Goal: Task Accomplishment & Management: Manage account settings

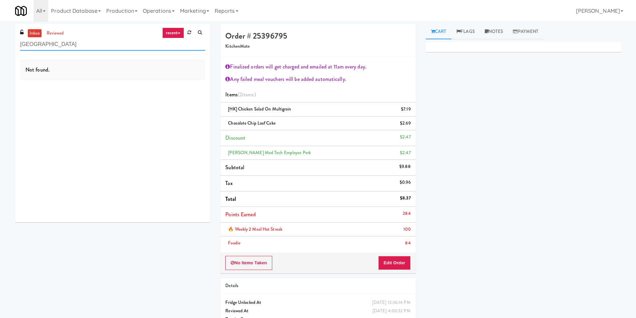
drag, startPoint x: 85, startPoint y: 44, endPoint x: 0, endPoint y: 41, distance: 85.3
click at [0, 41] on div "inbox reviewed recent all unclear take inventory issue suspicious failed recent…" at bounding box center [318, 182] width 636 height 317
paste input "Estate - Cooler - Left"
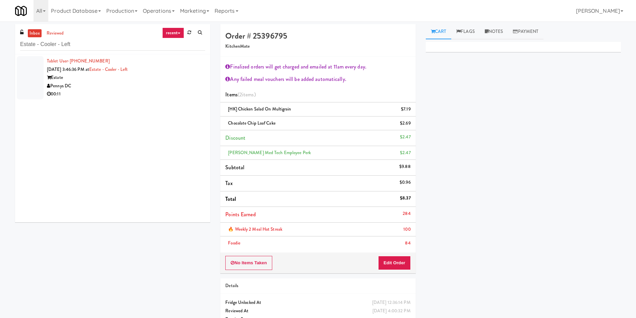
click at [43, 73] on div at bounding box center [30, 77] width 27 height 43
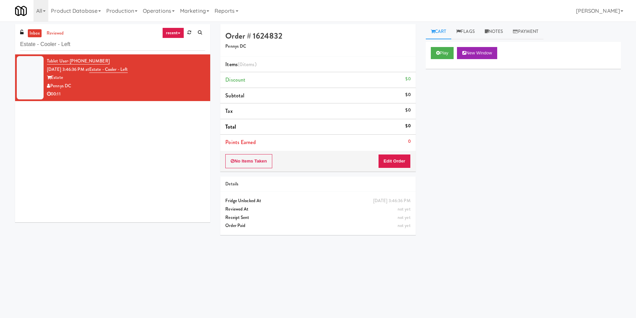
click at [37, 151] on div "Tablet User · (202) 425-4394 [DATE] 3:46:36 PM at Estate - [GEOGRAPHIC_DATA] - …" at bounding box center [112, 138] width 195 height 168
paste input "vans Ave 2 (R) - Steam Whistle"
drag, startPoint x: 117, startPoint y: 50, endPoint x: 0, endPoint y: 52, distance: 117.1
click at [0, 52] on div "inbox reviewed recent all unclear take inventory issue suspicious failed recent…" at bounding box center [318, 158] width 636 height 269
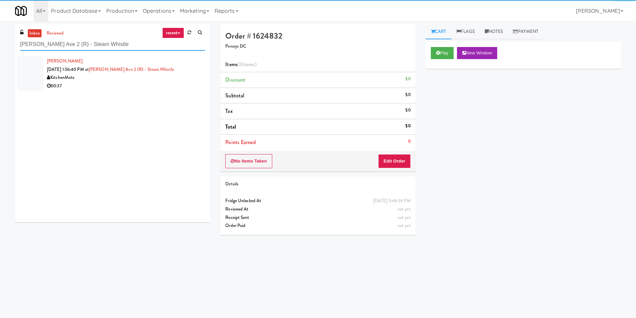
type input "[PERSON_NAME] Ave 2 (R) - Steam Whistle"
click at [30, 61] on div at bounding box center [30, 73] width 27 height 35
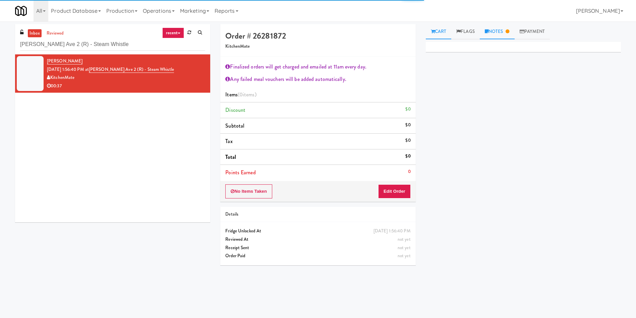
click at [503, 32] on link "Notes" at bounding box center [497, 31] width 35 height 15
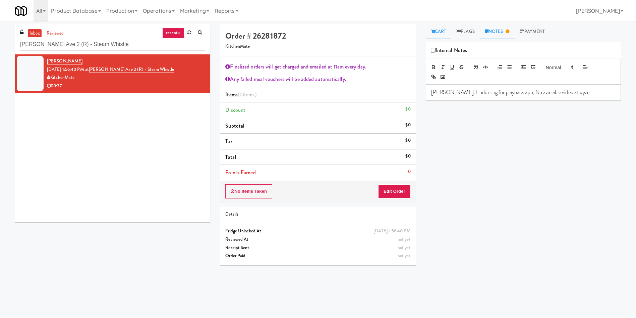
click at [437, 33] on link "Cart" at bounding box center [439, 31] width 26 height 15
click at [394, 199] on div "No Items Taken Edit Order" at bounding box center [317, 191] width 195 height 21
click at [401, 194] on button "Edit Order" at bounding box center [394, 191] width 33 height 14
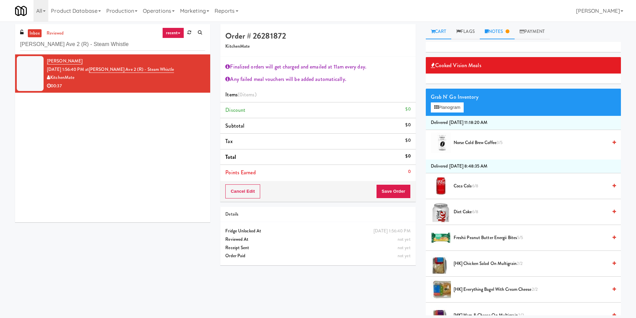
click at [511, 25] on link "Notes" at bounding box center [497, 31] width 35 height 15
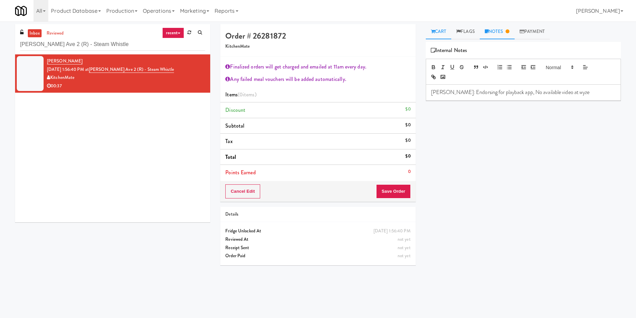
click at [442, 28] on link "Cart" at bounding box center [439, 31] width 26 height 15
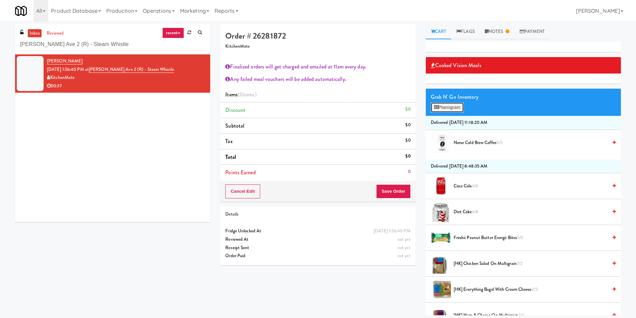
click at [452, 110] on button "Planogram" at bounding box center [447, 107] width 33 height 10
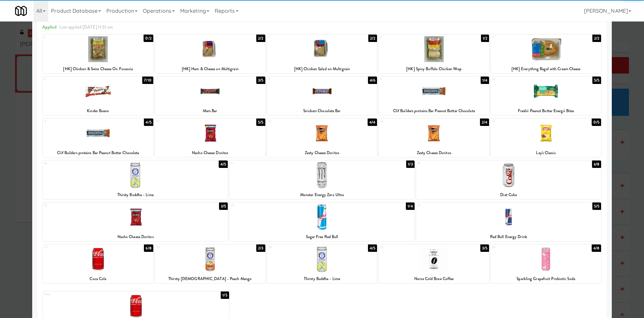
scroll to position [54, 0]
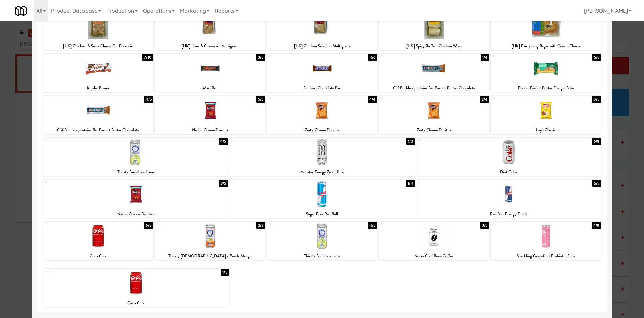
click at [226, 245] on div at bounding box center [210, 236] width 110 height 26
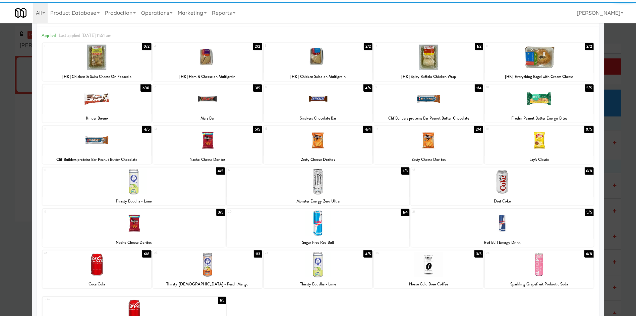
scroll to position [0, 0]
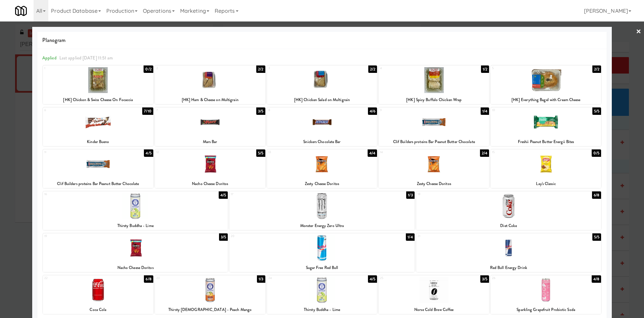
click at [462, 65] on div "4 1/2 [HK] Spicy Buffalo Chicken Wrap" at bounding box center [434, 84] width 110 height 39
click at [623, 51] on div at bounding box center [322, 159] width 644 height 318
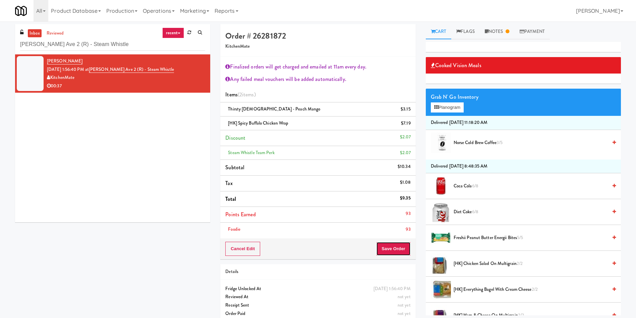
click at [387, 245] on button "Save Order" at bounding box center [393, 248] width 34 height 14
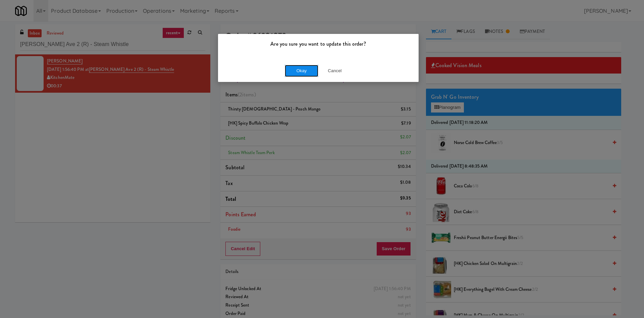
click at [307, 67] on button "Okay" at bounding box center [302, 71] width 34 height 12
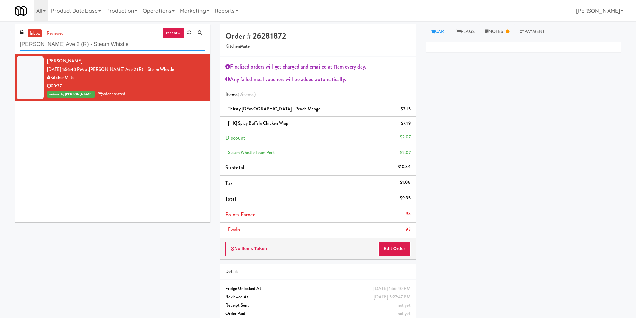
drag, startPoint x: 117, startPoint y: 46, endPoint x: 0, endPoint y: 48, distance: 117.1
click at [0, 48] on div "inbox reviewed recent all unclear take inventory issue suspicious failed recent…" at bounding box center [318, 175] width 636 height 303
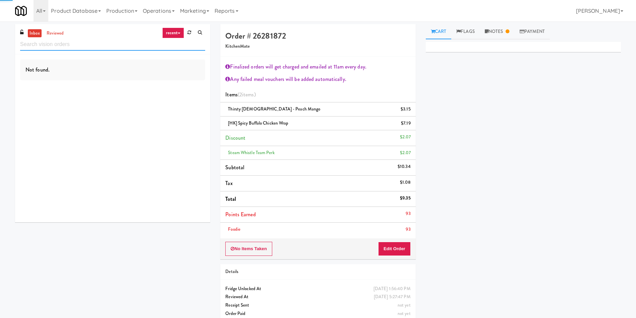
paste input "2775 - Cafeteria - Boston Scientific"
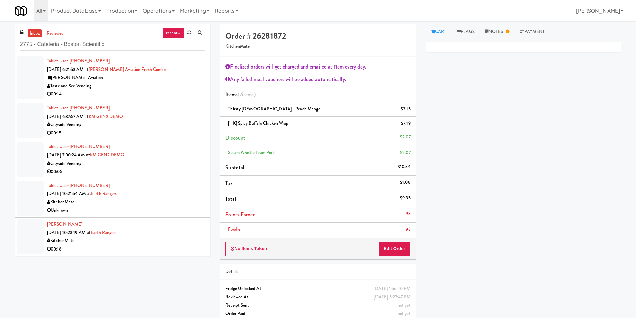
click at [35, 68] on div at bounding box center [30, 77] width 27 height 43
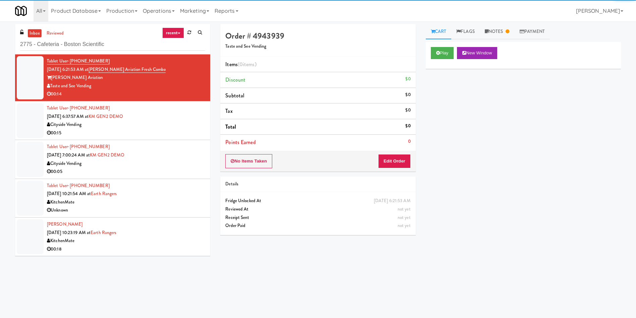
click at [35, 30] on link "inbox" at bounding box center [35, 33] width 14 height 8
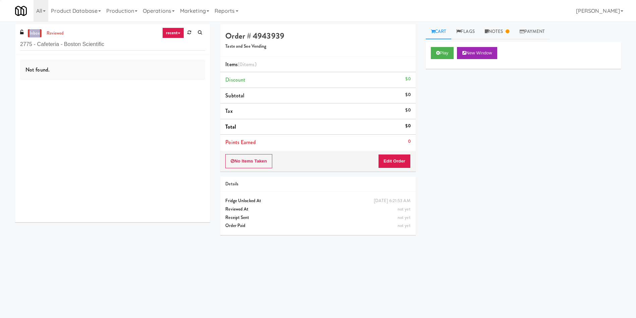
click at [35, 30] on link "inbox" at bounding box center [35, 33] width 14 height 8
drag, startPoint x: 24, startPoint y: 75, endPoint x: 319, endPoint y: 118, distance: 297.6
click at [29, 75] on div at bounding box center [30, 73] width 27 height 35
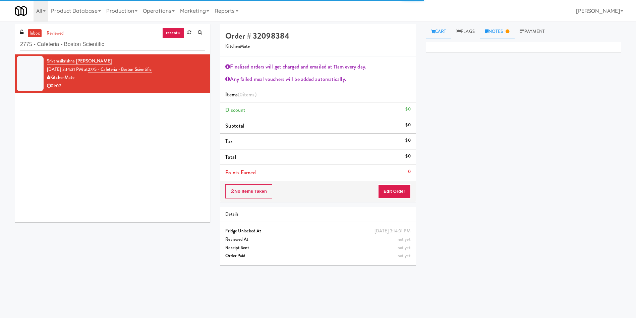
click at [487, 30] on icon at bounding box center [487, 31] width 4 height 4
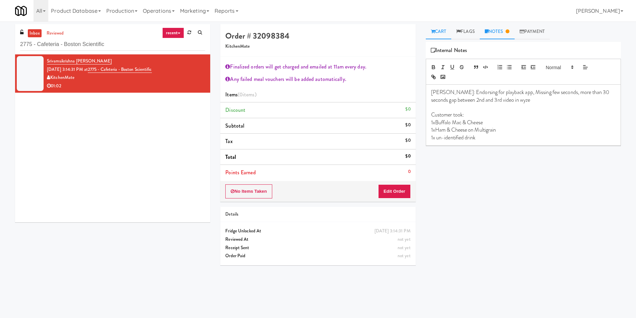
click at [441, 31] on link "Cart" at bounding box center [439, 31] width 26 height 15
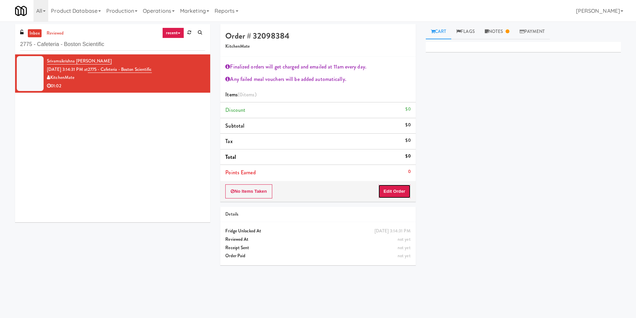
click at [395, 190] on button "Edit Order" at bounding box center [394, 191] width 33 height 14
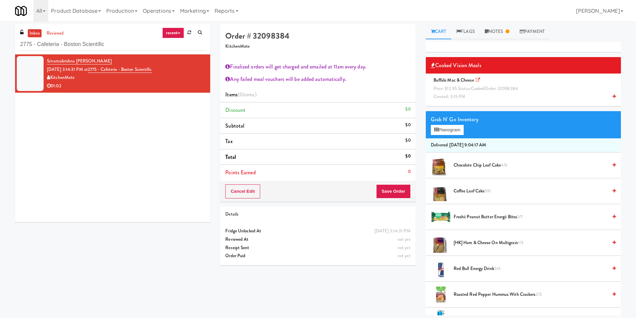
click at [444, 92] on div "Buffalo Mac & Cheese Price: $12.95 Status: cooked Order: 32098384 Created: 3:15…" at bounding box center [523, 88] width 185 height 25
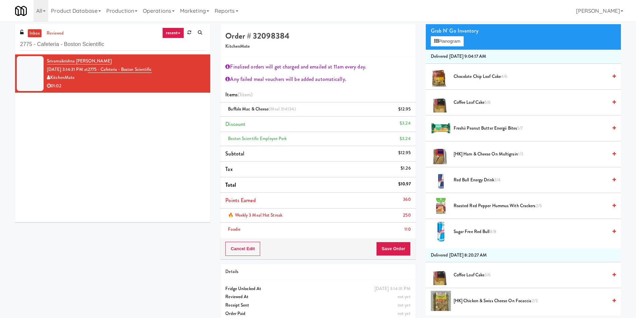
scroll to position [50, 0]
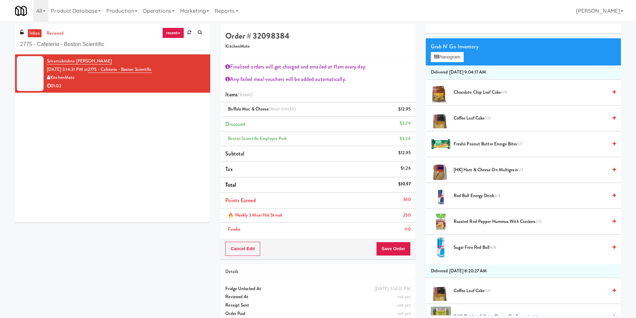
click at [479, 170] on span "[HK] Ham & Cheese on Multigrain 1/3" at bounding box center [531, 170] width 154 height 8
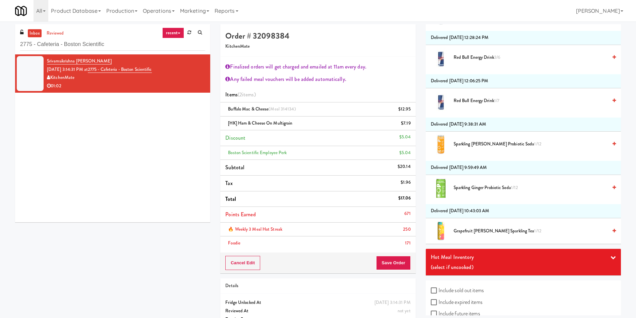
scroll to position [671, 0]
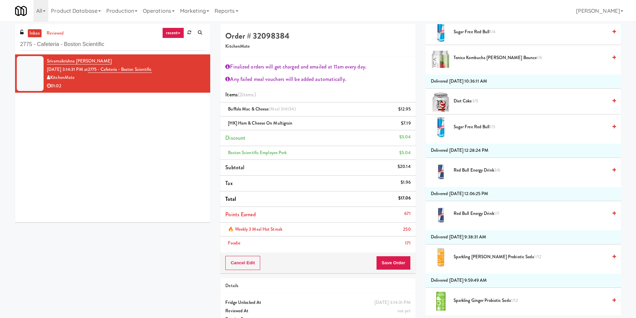
click at [475, 213] on span "Red Bull Energy Drink 1/7" at bounding box center [531, 213] width 154 height 8
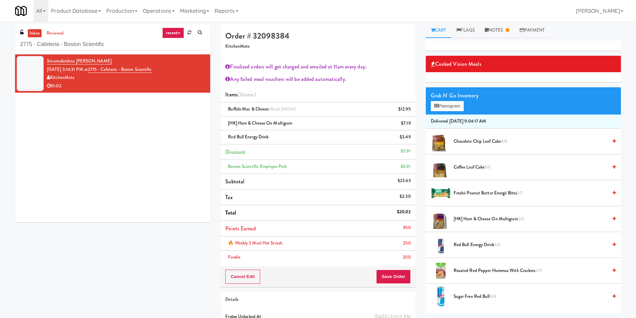
scroll to position [0, 0]
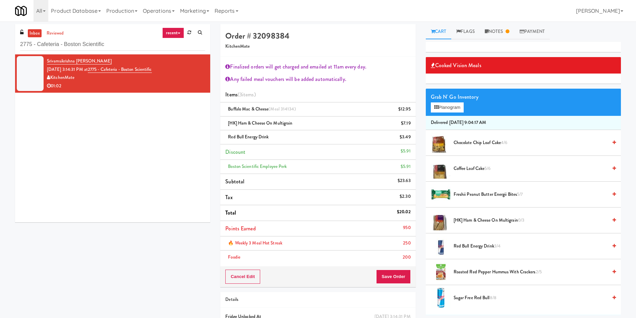
click at [438, 101] on div "Grab N' Go Inventory" at bounding box center [523, 97] width 185 height 10
click at [437, 111] on button "Planogram" at bounding box center [447, 107] width 33 height 10
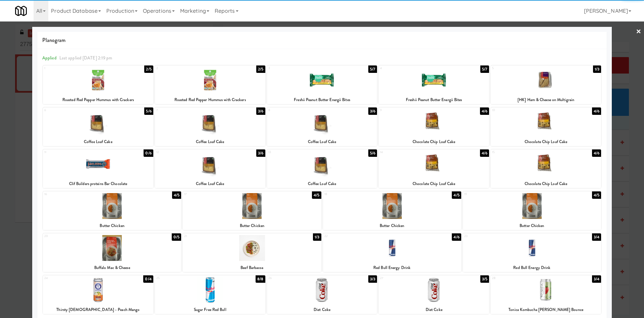
click at [204, 169] on div at bounding box center [210, 164] width 110 height 26
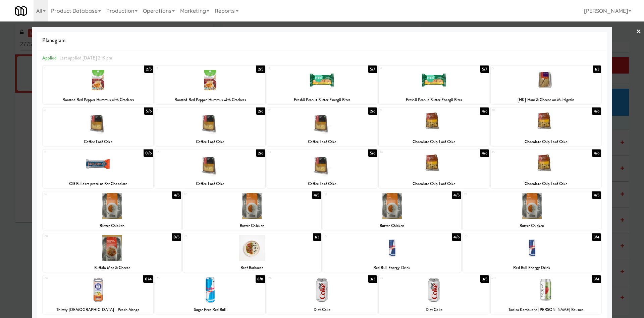
click at [19, 258] on div at bounding box center [322, 159] width 644 height 318
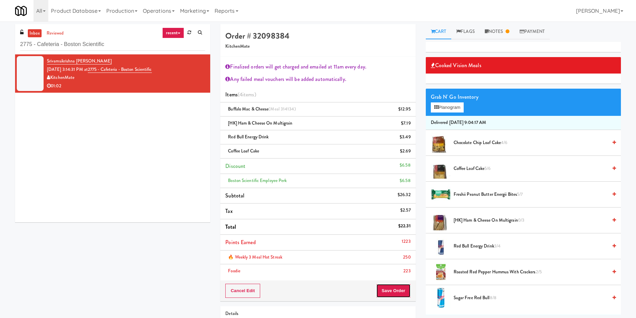
click at [390, 294] on button "Save Order" at bounding box center [393, 290] width 34 height 14
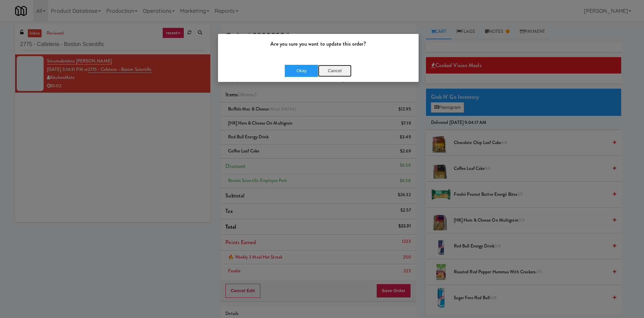
click at [339, 69] on button "Cancel" at bounding box center [335, 71] width 34 height 12
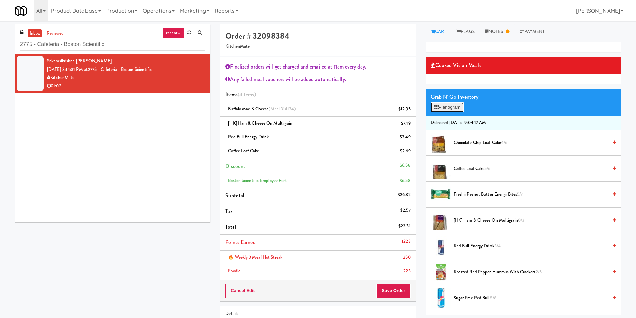
click at [451, 109] on button "Planogram" at bounding box center [447, 107] width 33 height 10
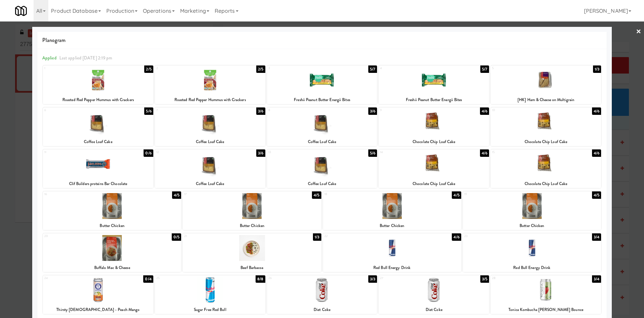
click at [617, 52] on div at bounding box center [322, 159] width 644 height 318
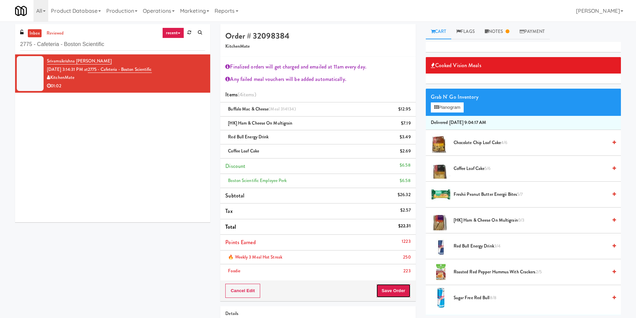
click at [387, 296] on button "Save Order" at bounding box center [393, 290] width 34 height 14
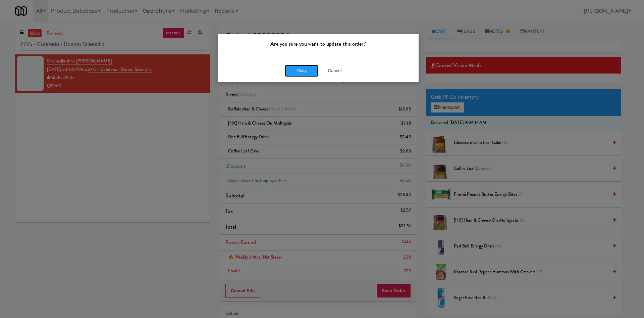
click at [308, 64] on div "Okay Cancel" at bounding box center [318, 70] width 201 height 22
click at [293, 69] on button "Okay" at bounding box center [302, 71] width 34 height 12
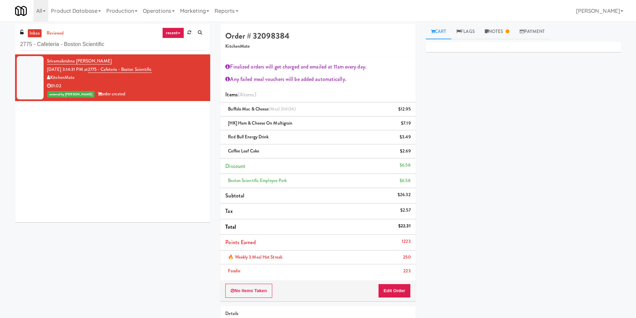
click at [169, 186] on div "Srivamsikrishna [PERSON_NAME] [DATE] 3:14:31 PM at 2775 - Cafeteria - Boston Sc…" at bounding box center [112, 138] width 195 height 168
paste input "IKEA TODO Store"
drag, startPoint x: 113, startPoint y: 44, endPoint x: 0, endPoint y: 39, distance: 113.5
click at [0, 39] on div "inbox reviewed recent all unclear take inventory issue suspicious failed recent…" at bounding box center [318, 196] width 636 height 345
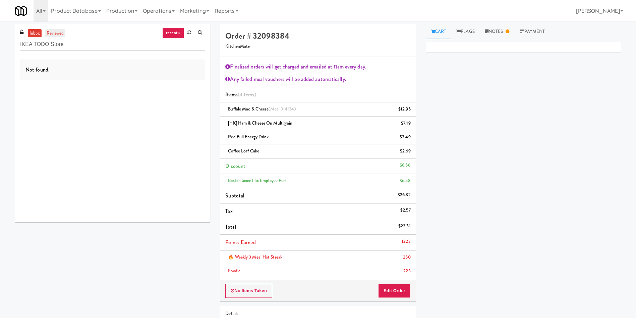
click at [61, 35] on link "reviewed" at bounding box center [55, 33] width 21 height 8
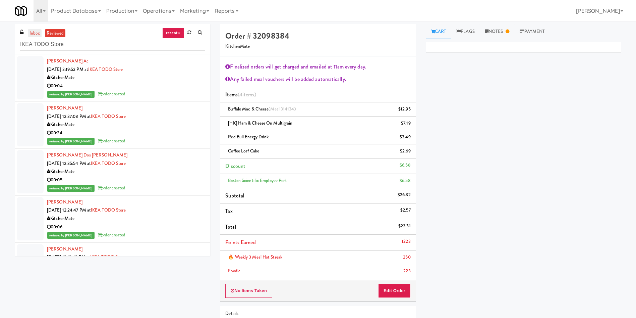
click at [34, 33] on link "inbox" at bounding box center [35, 33] width 14 height 8
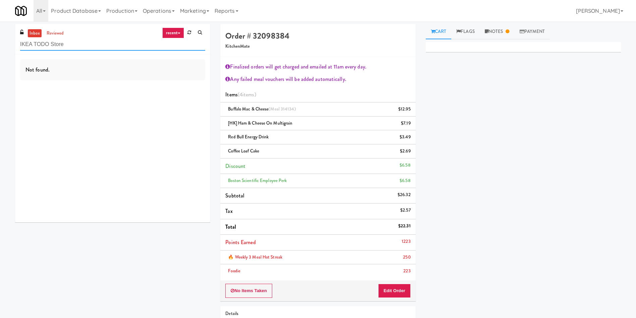
drag, startPoint x: 114, startPoint y: 48, endPoint x: 0, endPoint y: 25, distance: 116.7
click at [0, 25] on div "inbox reviewed recent all unclear take inventory issue suspicious failed recent…" at bounding box center [318, 196] width 636 height 345
paste input "[PERSON_NAME]"
type input "[PERSON_NAME] Store"
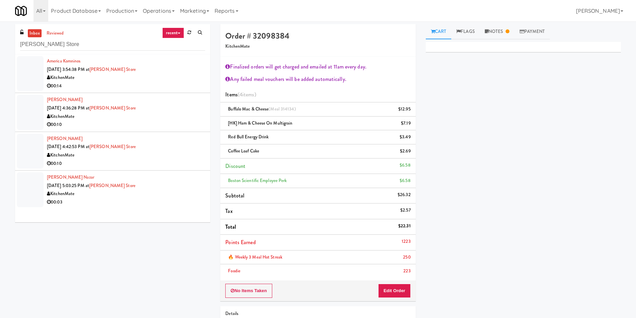
click at [40, 72] on div at bounding box center [30, 73] width 27 height 35
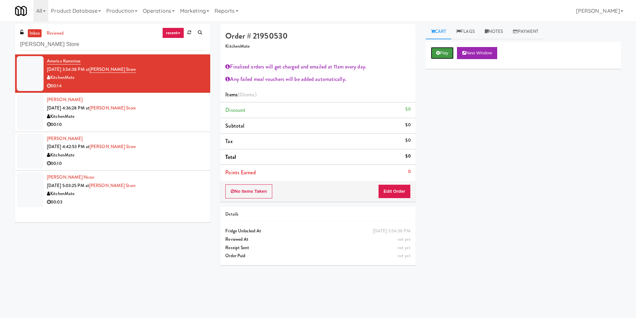
click at [442, 52] on button "Play" at bounding box center [442, 53] width 23 height 12
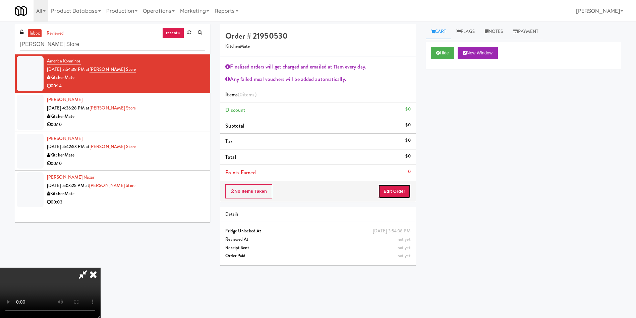
click at [401, 192] on button "Edit Order" at bounding box center [394, 191] width 33 height 14
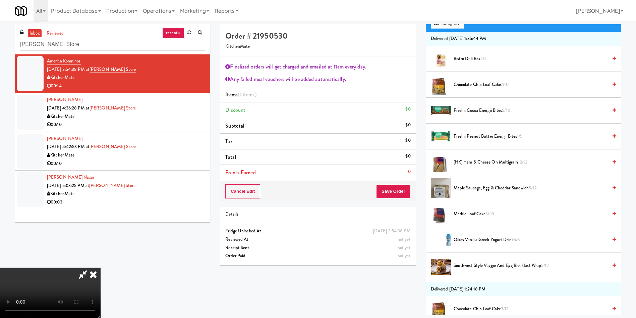
drag, startPoint x: 193, startPoint y: 174, endPoint x: 147, endPoint y: 141, distance: 57.4
click at [101, 267] on video at bounding box center [50, 292] width 101 height 50
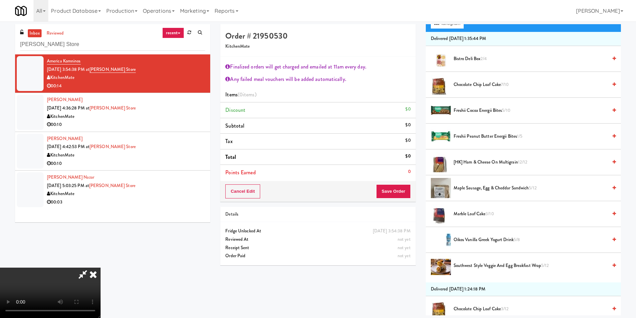
click at [101, 267] on video at bounding box center [50, 292] width 101 height 50
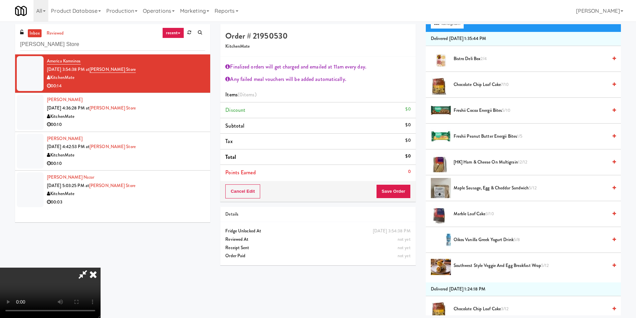
click at [101, 267] on video at bounding box center [50, 292] width 101 height 50
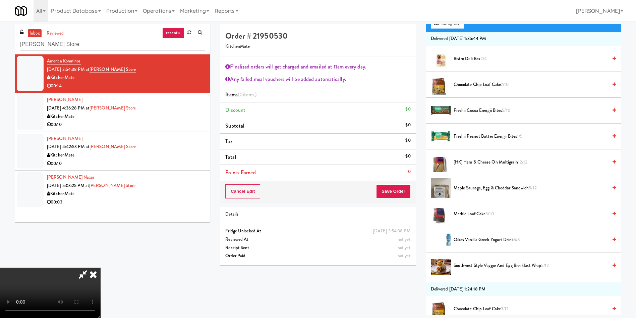
click at [101, 267] on video at bounding box center [50, 292] width 101 height 50
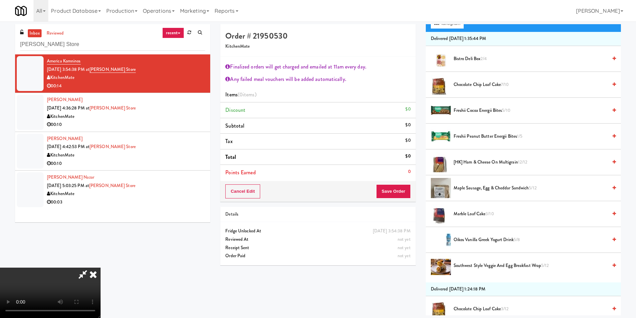
click at [101, 267] on video at bounding box center [50, 292] width 101 height 50
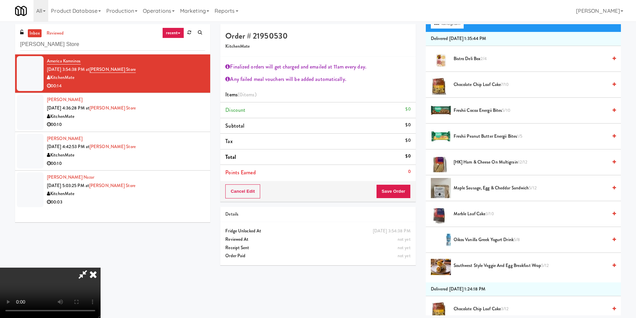
click at [101, 267] on video at bounding box center [50, 292] width 101 height 50
click at [101, 267] on icon at bounding box center [93, 273] width 15 height 13
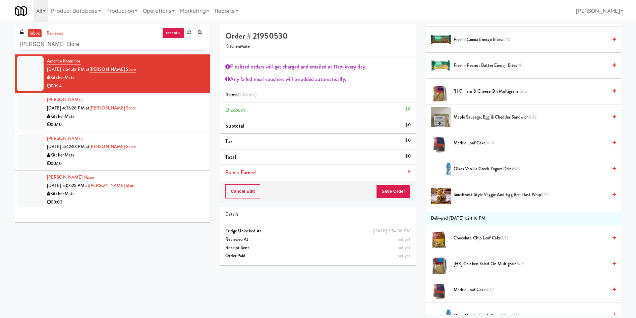
scroll to position [101, 0]
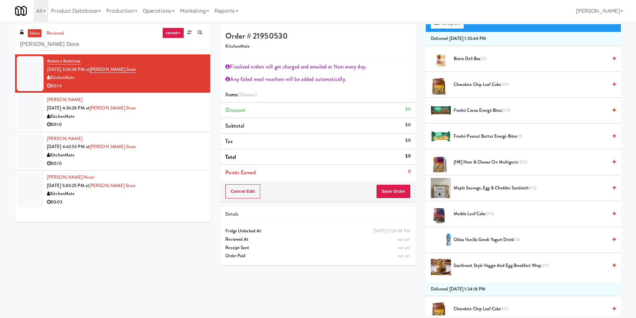
click at [480, 109] on span "Freshii Cocoa Energii Bites 5/10" at bounding box center [531, 110] width 154 height 8
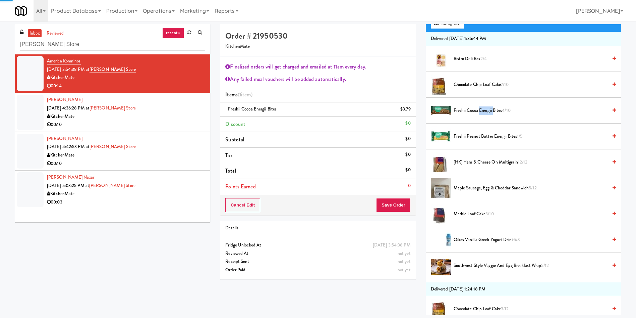
click at [480, 109] on span "Freshii Cocoa Energii Bites 4/10" at bounding box center [531, 110] width 154 height 8
click at [484, 136] on span "Freshii Peanut Butter Energii Bites 1/5" at bounding box center [531, 136] width 154 height 8
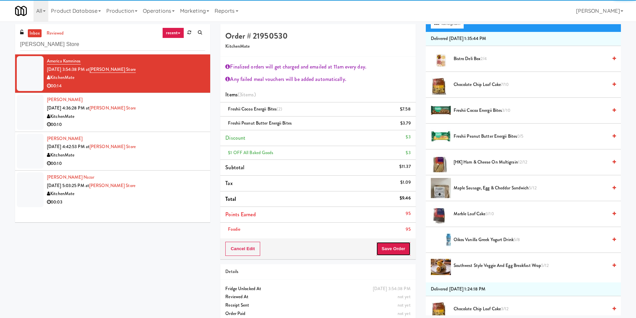
click at [402, 254] on button "Save Order" at bounding box center [393, 248] width 34 height 14
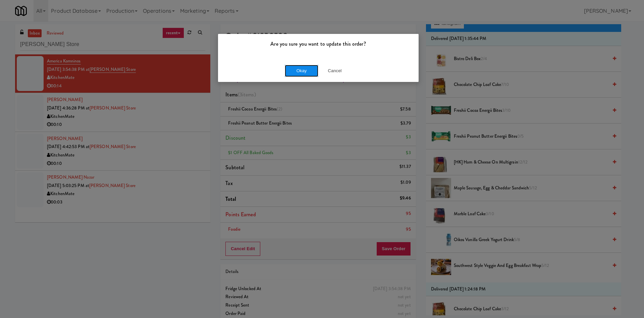
click at [308, 73] on button "Okay" at bounding box center [302, 71] width 34 height 12
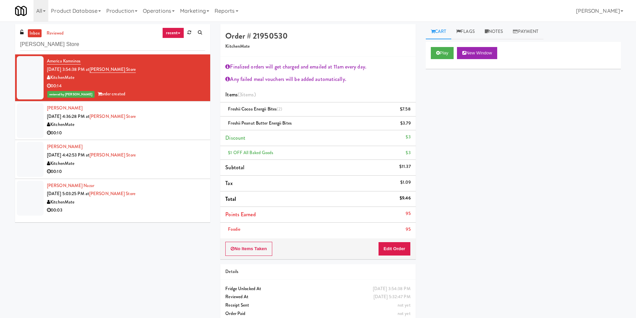
scroll to position [0, 0]
click at [33, 123] on div at bounding box center [30, 120] width 27 height 35
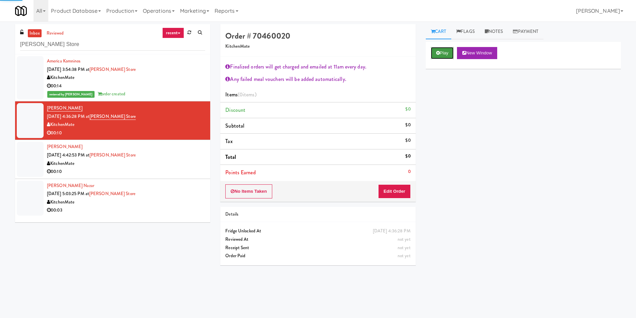
click at [448, 53] on button "Play" at bounding box center [442, 53] width 23 height 12
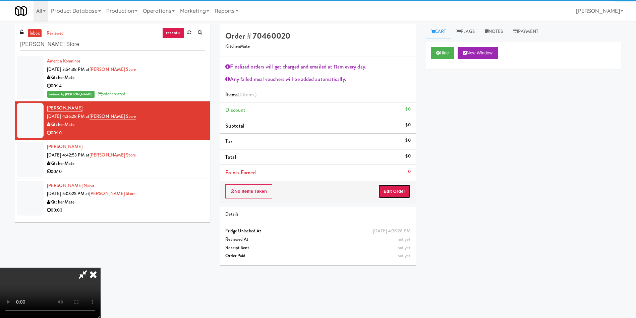
click at [387, 194] on button "Edit Order" at bounding box center [394, 191] width 33 height 14
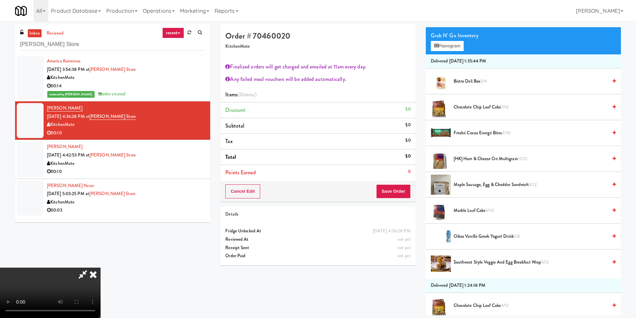
scroll to position [101, 0]
click at [101, 267] on video at bounding box center [50, 292] width 101 height 50
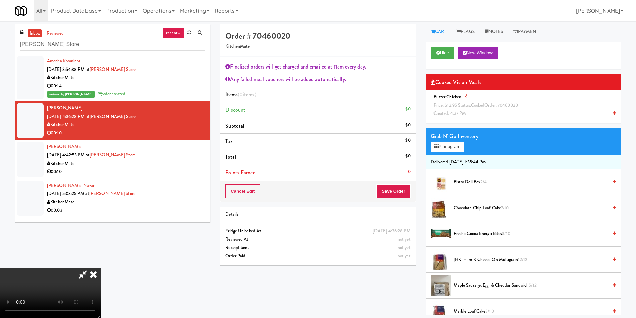
click at [451, 111] on span "Created: 4:37 PM" at bounding box center [450, 113] width 33 height 6
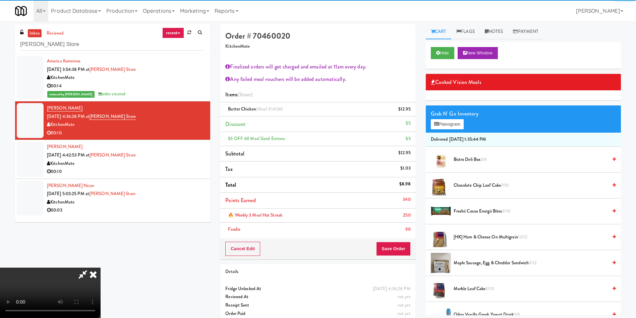
scroll to position [101, 0]
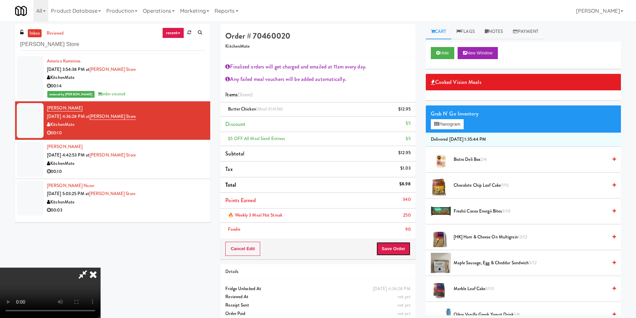
click at [406, 242] on button "Save Order" at bounding box center [393, 248] width 34 height 14
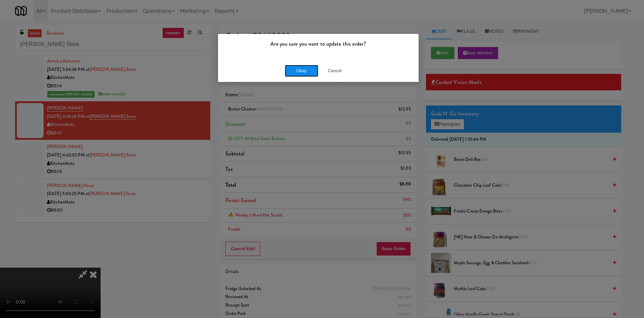
click at [312, 68] on button "Okay" at bounding box center [302, 71] width 34 height 12
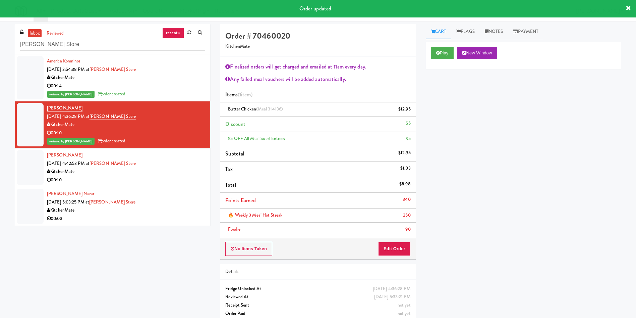
scroll to position [0, 0]
click at [32, 159] on div at bounding box center [30, 167] width 27 height 35
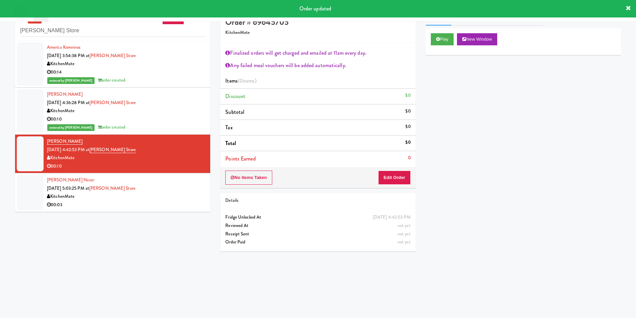
scroll to position [21, 0]
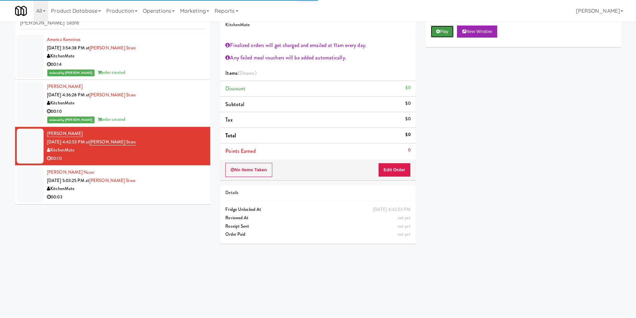
click at [432, 27] on button "Play" at bounding box center [442, 31] width 23 height 12
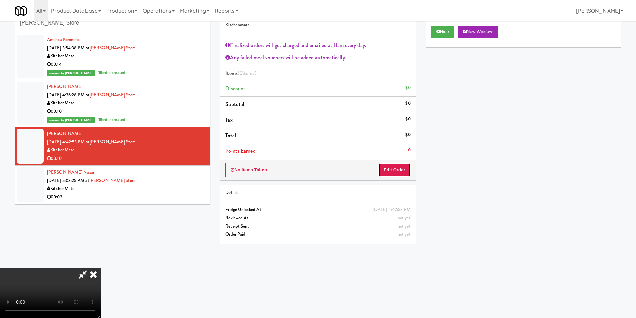
click at [396, 163] on button "Edit Order" at bounding box center [394, 170] width 33 height 14
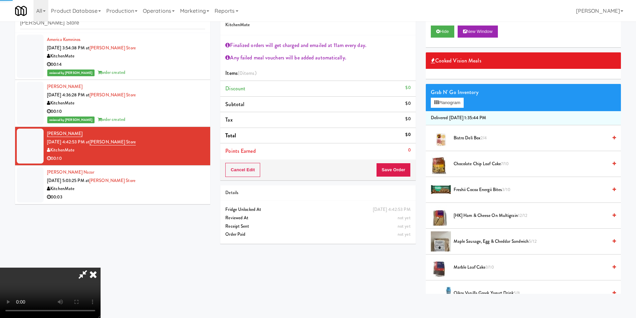
click at [393, 171] on button "Save Order" at bounding box center [393, 170] width 34 height 14
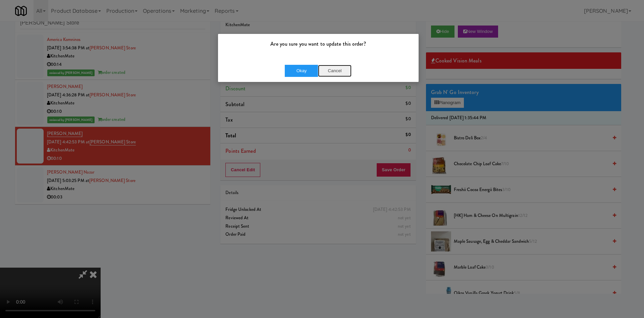
click at [339, 66] on button "Cancel" at bounding box center [335, 71] width 34 height 12
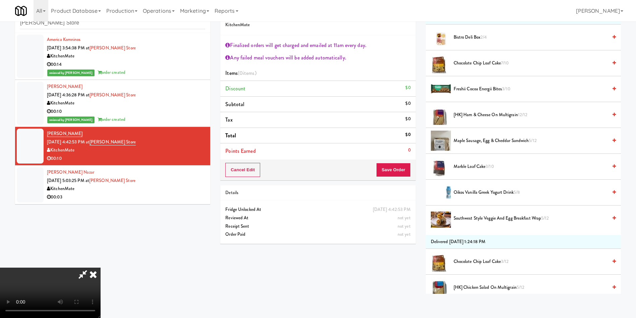
scroll to position [0, 0]
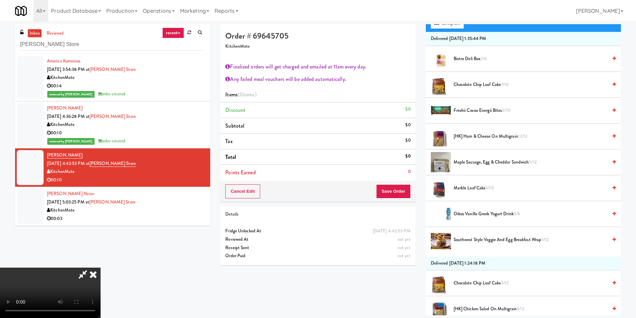
click at [101, 267] on video at bounding box center [50, 292] width 101 height 50
click at [474, 238] on span "Southwest Style Veggie and Egg Breakfast Wrap 5/12" at bounding box center [531, 239] width 154 height 8
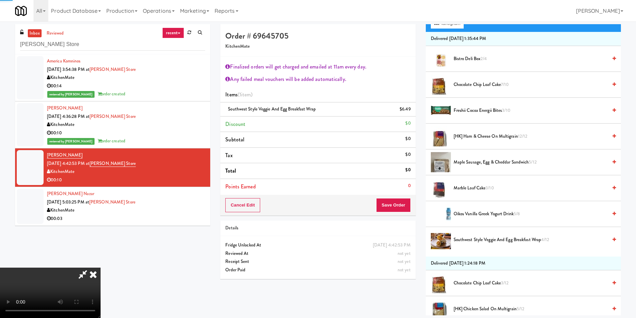
click at [101, 267] on video at bounding box center [50, 292] width 101 height 50
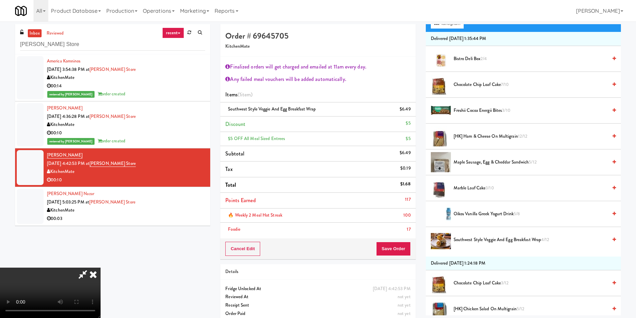
click at [101, 267] on video at bounding box center [50, 292] width 101 height 50
click at [402, 255] on button "Save Order" at bounding box center [393, 248] width 34 height 14
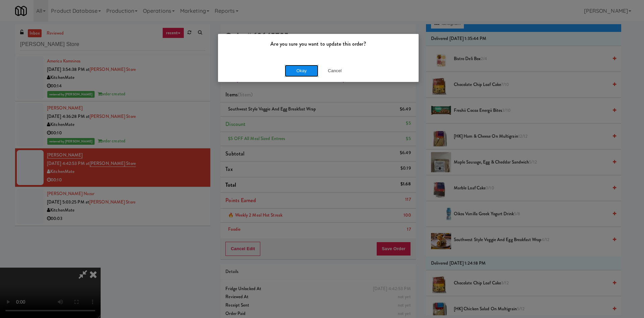
click at [307, 72] on button "Okay" at bounding box center [302, 71] width 34 height 12
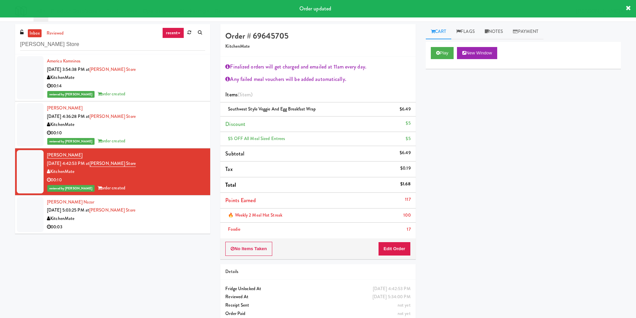
click at [29, 216] on div at bounding box center [30, 214] width 27 height 35
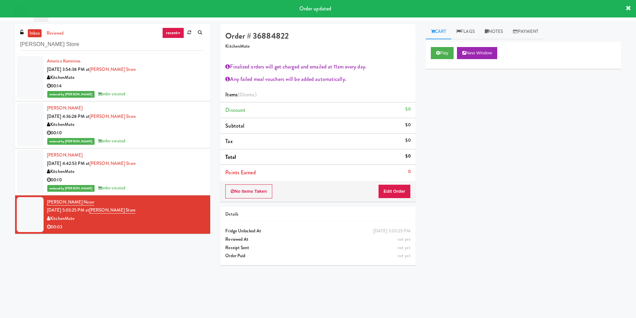
scroll to position [21, 0]
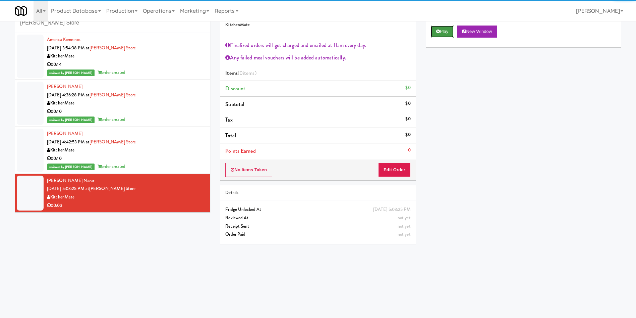
click at [438, 29] on icon at bounding box center [438, 31] width 4 height 4
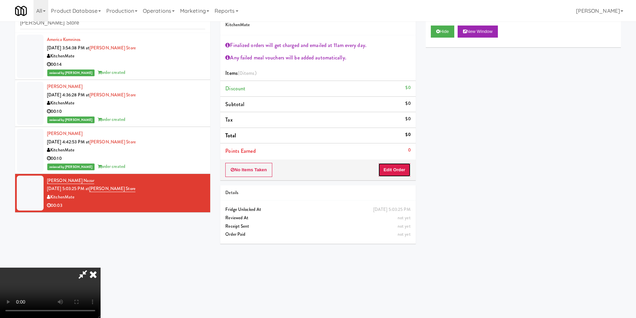
click at [394, 173] on button "Edit Order" at bounding box center [394, 170] width 33 height 14
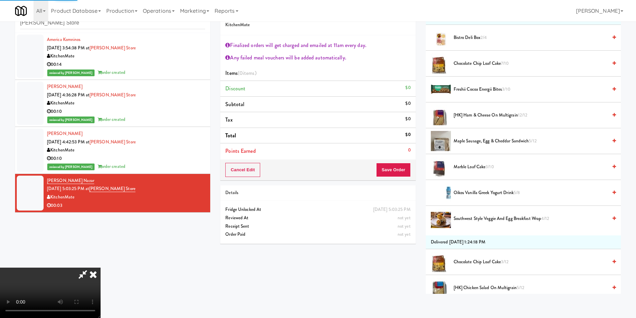
scroll to position [101, 0]
click at [101, 267] on video at bounding box center [50, 292] width 101 height 50
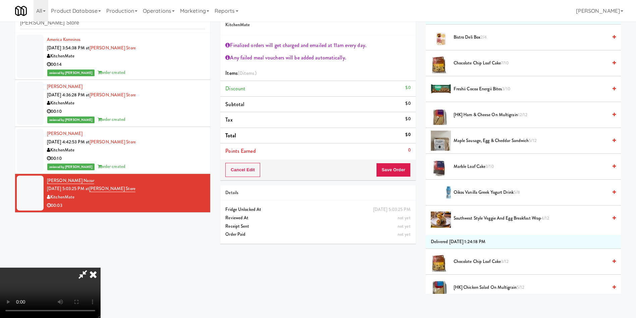
click at [101, 267] on video at bounding box center [50, 292] width 101 height 50
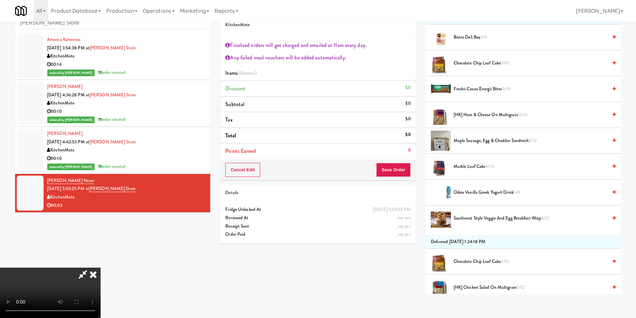
click at [101, 267] on video at bounding box center [50, 292] width 101 height 50
click at [495, 143] on span "Maple Sausage, Egg & Cheddar Sandwich 5/12" at bounding box center [531, 141] width 154 height 8
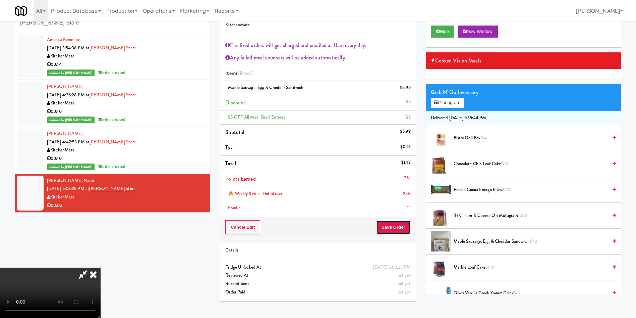
click at [406, 228] on button "Save Order" at bounding box center [393, 227] width 34 height 14
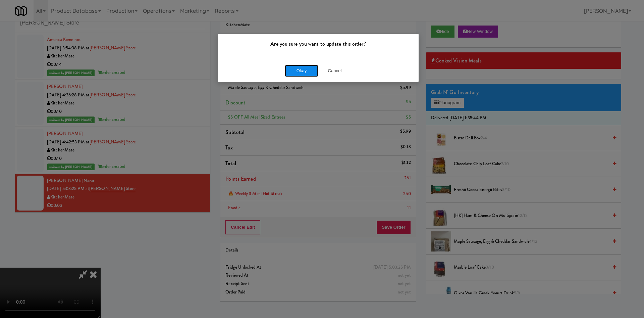
click at [306, 75] on button "Okay" at bounding box center [302, 71] width 34 height 12
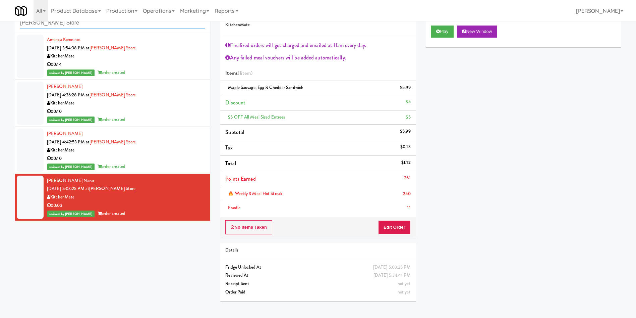
drag, startPoint x: 98, startPoint y: 24, endPoint x: 0, endPoint y: -5, distance: 102.4
click at [0, 0] on html "Are you sure you want to update this order? Okay Cancel Okay Are you sure you w…" at bounding box center [318, 138] width 636 height 318
paste input "Earth Rangers"
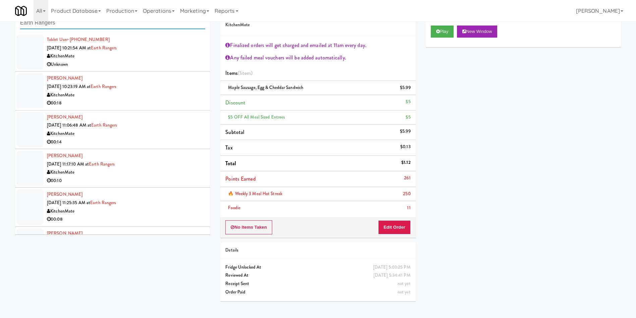
type input "Earth Rangers"
click at [32, 48] on div at bounding box center [30, 52] width 27 height 35
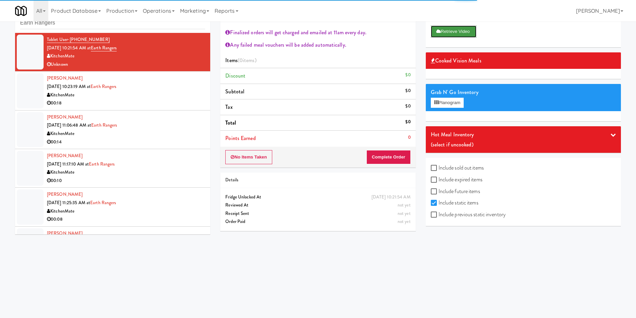
click at [464, 33] on button "Retrieve Video" at bounding box center [454, 31] width 46 height 12
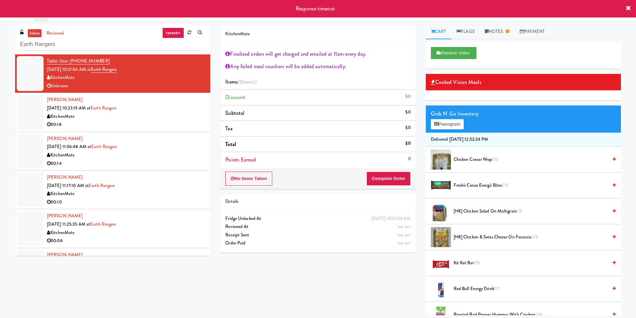
click at [32, 116] on div at bounding box center [30, 112] width 27 height 35
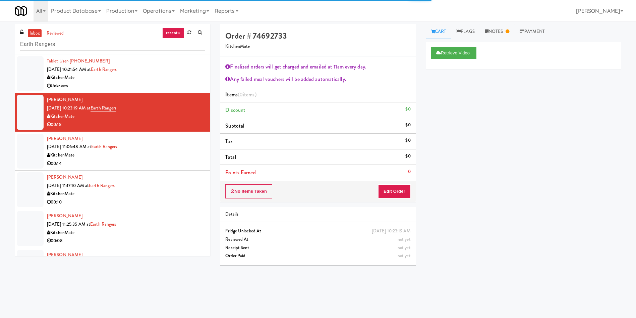
click at [34, 67] on div at bounding box center [30, 73] width 27 height 35
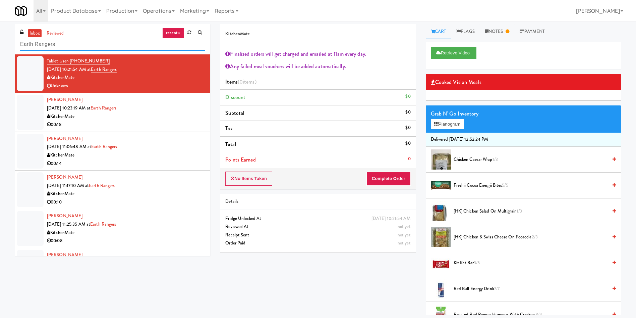
drag, startPoint x: 7, startPoint y: 40, endPoint x: 0, endPoint y: 40, distance: 6.7
click at [0, 40] on div "inbox reviewed recent all unclear take inventory issue suspicious failed recent…" at bounding box center [318, 169] width 636 height 291
paste input "Ambient - Vantage - Pre Opening"
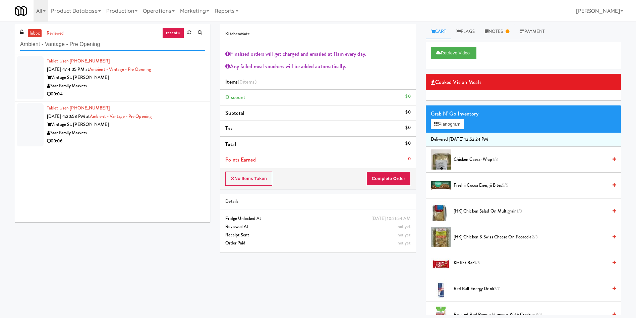
type input "Ambient - Vantage - Pre Opening"
click at [25, 76] on div at bounding box center [30, 77] width 27 height 43
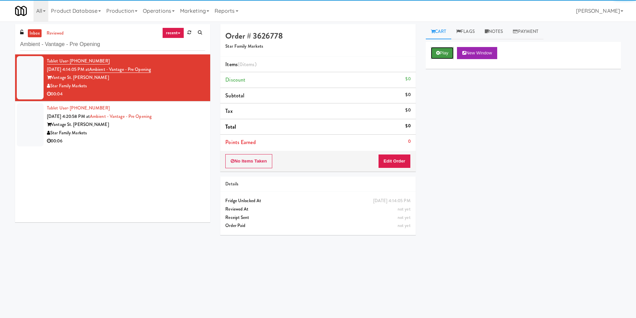
click at [444, 51] on button "Play" at bounding box center [442, 53] width 23 height 12
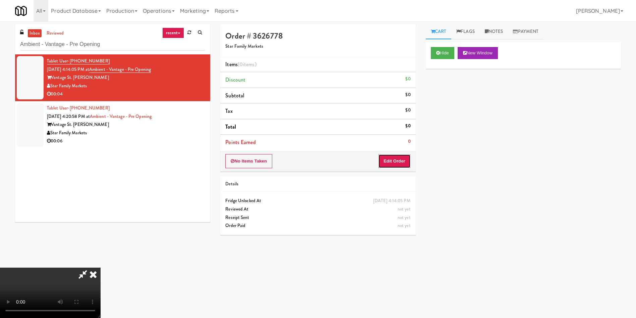
click at [392, 163] on button "Edit Order" at bounding box center [394, 161] width 33 height 14
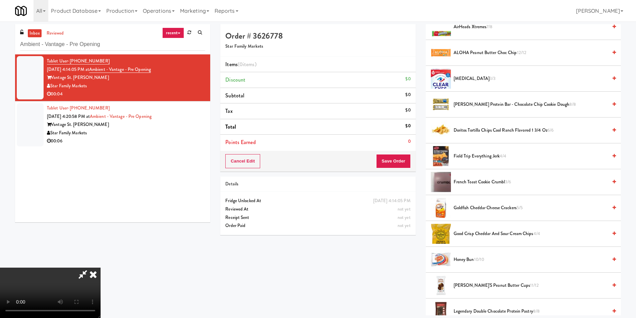
scroll to position [50, 0]
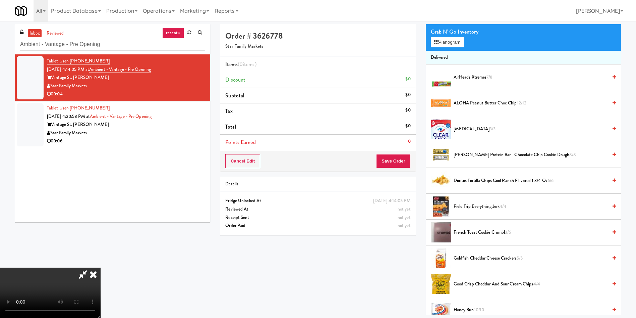
click at [101, 267] on video at bounding box center [50, 292] width 101 height 50
click at [438, 43] on icon at bounding box center [436, 42] width 4 height 4
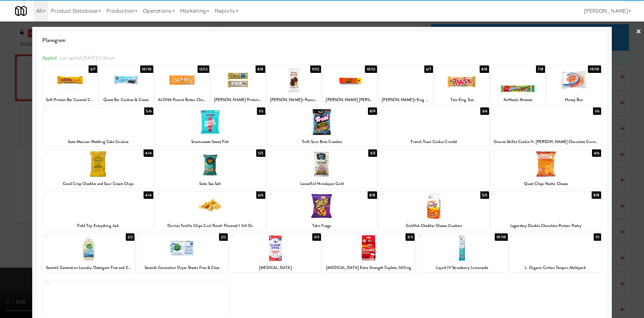
click at [294, 84] on div at bounding box center [294, 80] width 54 height 26
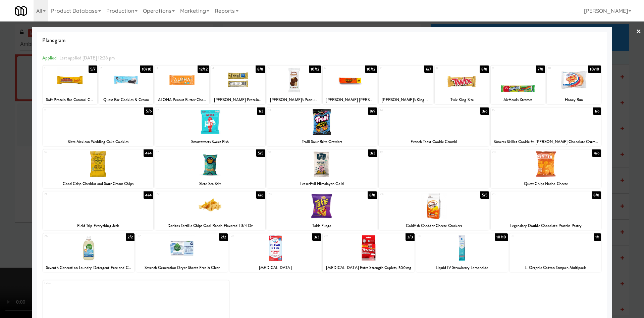
click at [18, 107] on div at bounding box center [322, 159] width 644 height 318
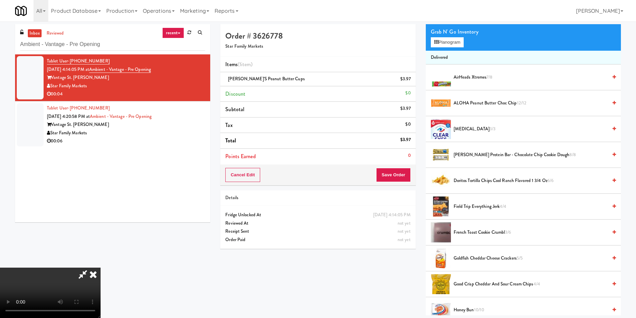
click at [101, 267] on video at bounding box center [50, 292] width 101 height 50
click at [393, 177] on button "Save Order" at bounding box center [393, 175] width 34 height 14
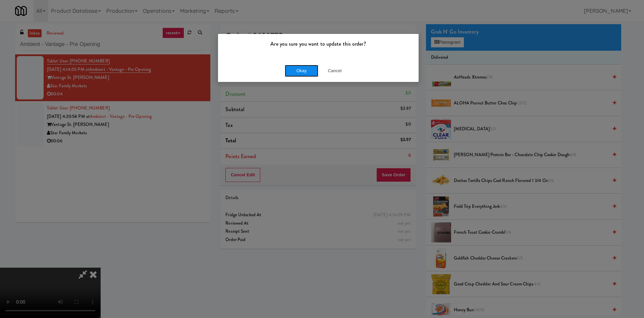
click at [300, 72] on button "Okay" at bounding box center [302, 71] width 34 height 12
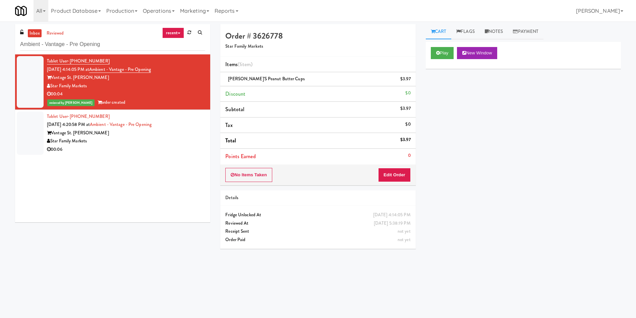
click at [40, 126] on div at bounding box center [30, 132] width 27 height 43
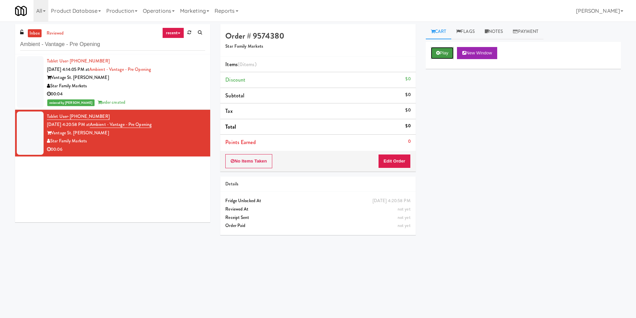
click at [435, 51] on button "Play" at bounding box center [442, 53] width 23 height 12
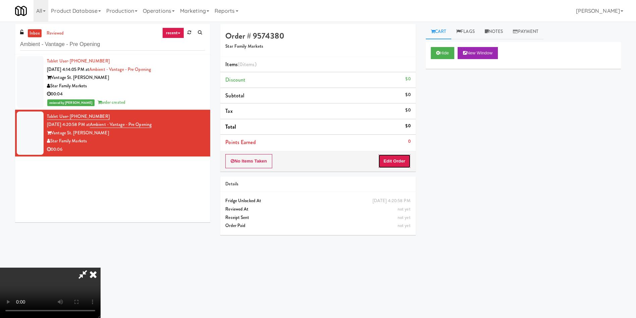
click at [396, 159] on button "Edit Order" at bounding box center [394, 161] width 33 height 14
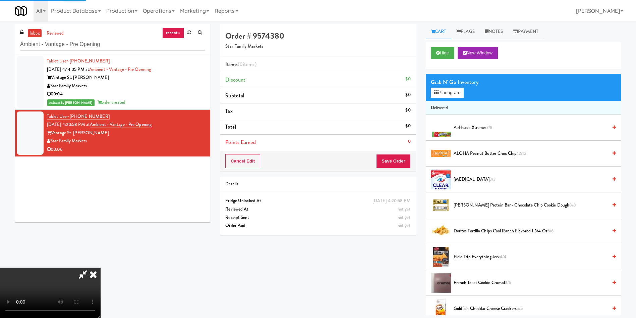
scroll to position [50, 0]
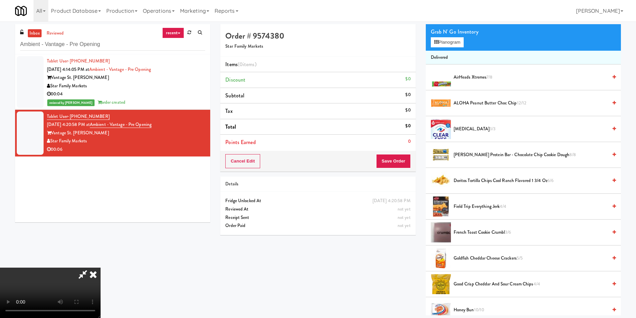
click at [473, 80] on span "AirHeads Xtremes 7/8" at bounding box center [531, 77] width 154 height 8
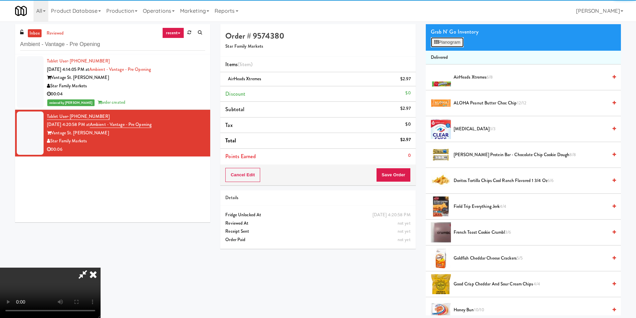
click at [454, 39] on button "Planogram" at bounding box center [447, 42] width 33 height 10
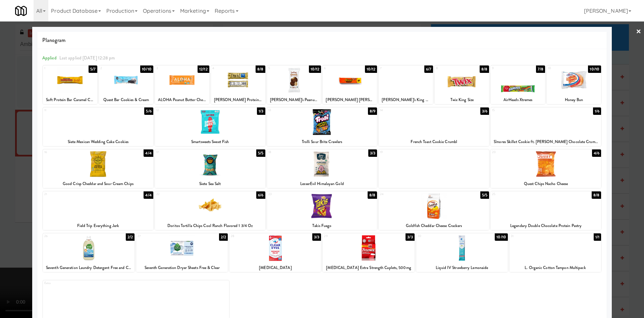
click at [0, 128] on div at bounding box center [322, 159] width 644 height 318
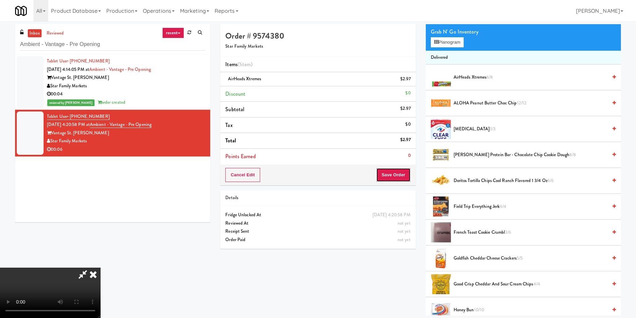
click at [407, 174] on button "Save Order" at bounding box center [393, 175] width 34 height 14
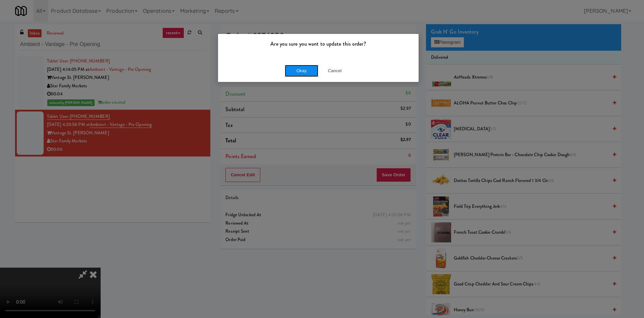
click at [304, 69] on button "Okay" at bounding box center [302, 71] width 34 height 12
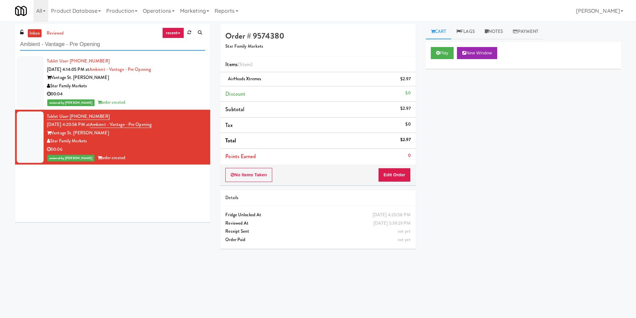
paste input "Market @ 3500 Steeles"
drag, startPoint x: 119, startPoint y: 48, endPoint x: 0, endPoint y: 47, distance: 118.7
click at [0, 47] on div "inbox reviewed recent all unclear take inventory issue suspicious failed recent…" at bounding box center [318, 158] width 636 height 269
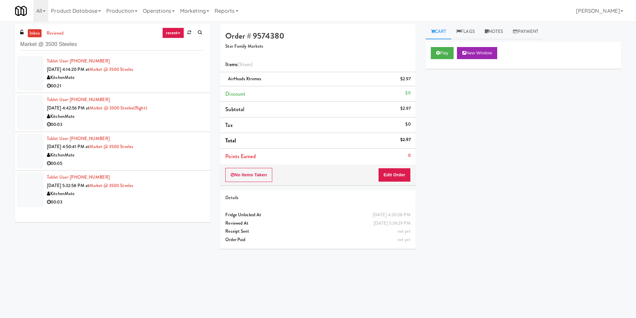
click at [41, 70] on div at bounding box center [30, 73] width 27 height 35
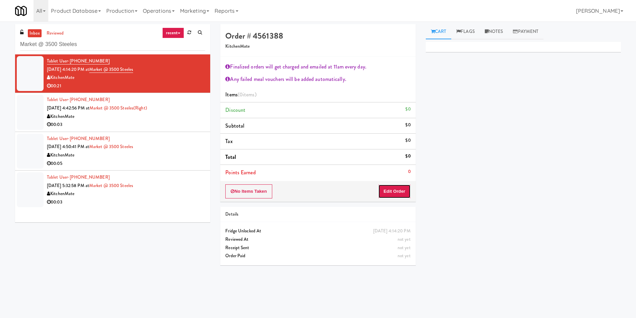
click at [399, 194] on button "Edit Order" at bounding box center [394, 191] width 33 height 14
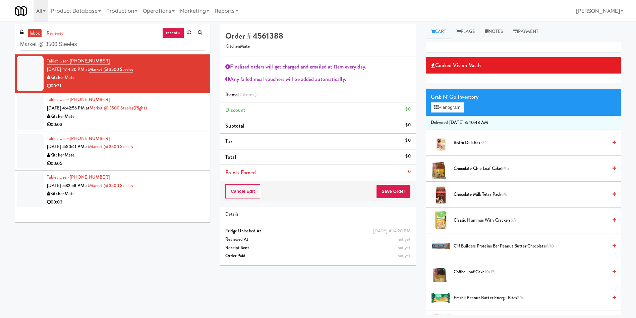
click at [474, 190] on span "Chocolate Milk Tetra Pack 6/6" at bounding box center [531, 194] width 154 height 8
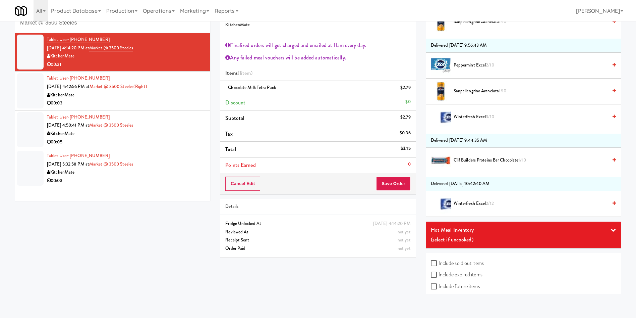
scroll to position [821, 0]
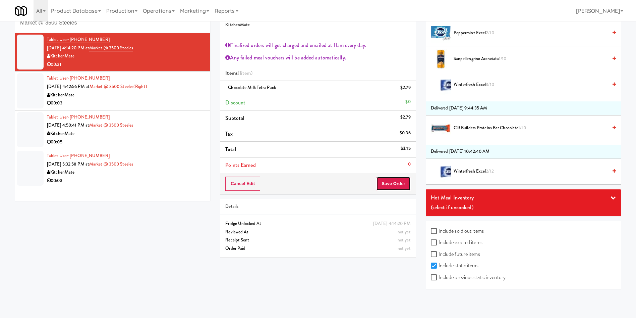
click at [393, 182] on button "Save Order" at bounding box center [393, 183] width 34 height 14
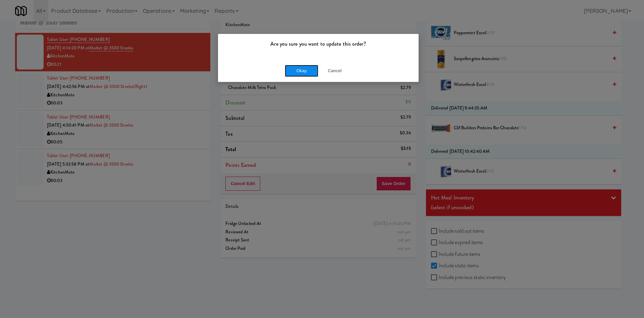
click at [312, 65] on button "Okay" at bounding box center [302, 71] width 34 height 12
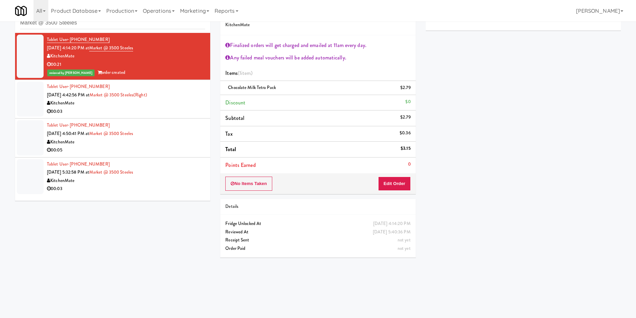
scroll to position [0, 0]
click at [24, 149] on div at bounding box center [30, 137] width 27 height 35
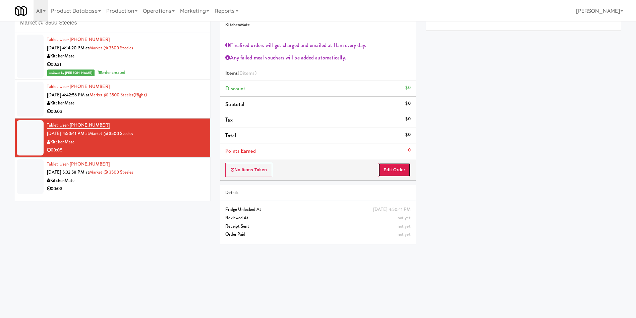
click at [388, 167] on button "Edit Order" at bounding box center [394, 170] width 33 height 14
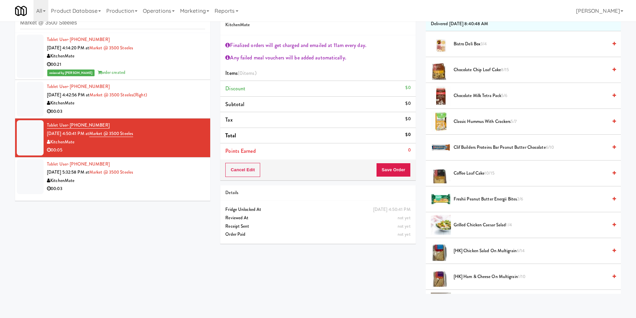
scroll to position [151, 0]
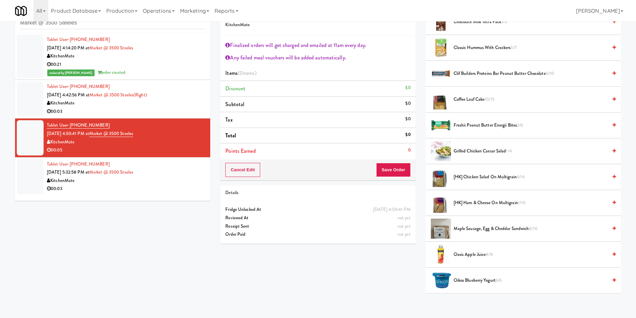
click at [475, 179] on span "[HK] Chicken Salad on Multigrain 6/14" at bounding box center [531, 177] width 154 height 8
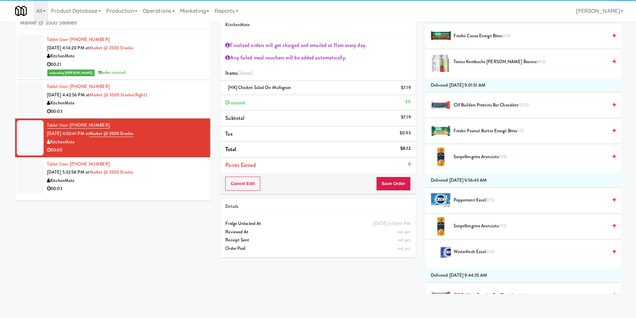
scroll to position [755, 0]
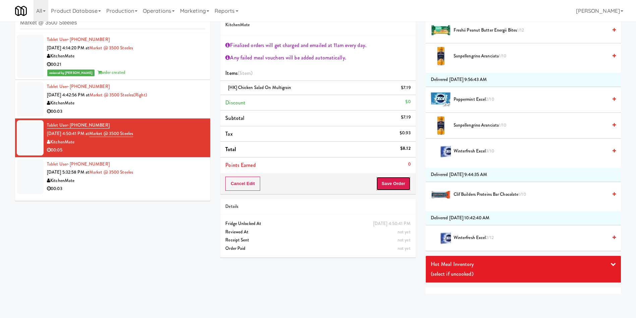
click at [400, 181] on button "Save Order" at bounding box center [393, 183] width 34 height 14
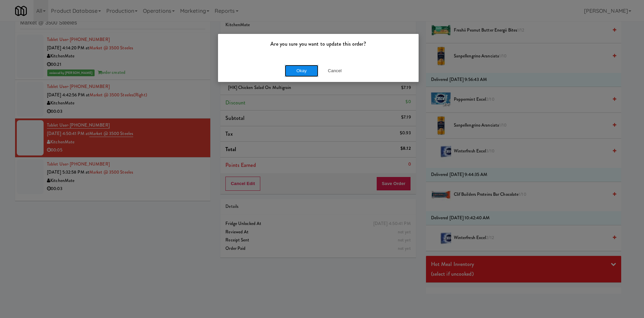
click at [305, 67] on button "Okay" at bounding box center [302, 71] width 34 height 12
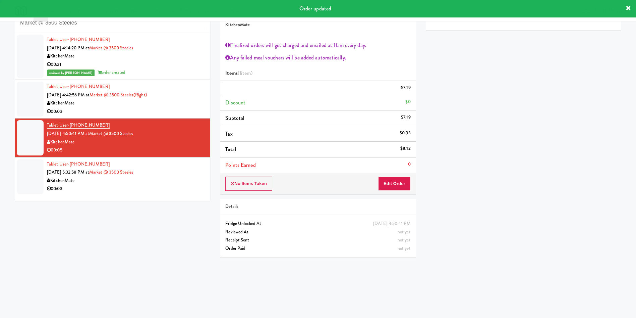
scroll to position [0, 0]
click at [36, 178] on div at bounding box center [30, 176] width 27 height 35
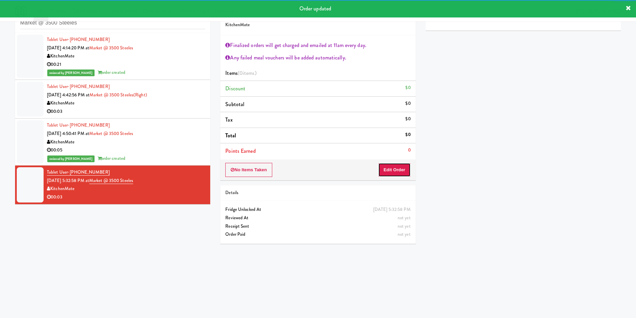
click at [390, 172] on button "Edit Order" at bounding box center [394, 170] width 33 height 14
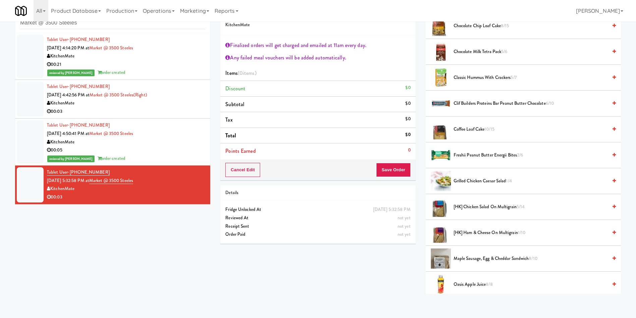
scroll to position [151, 0]
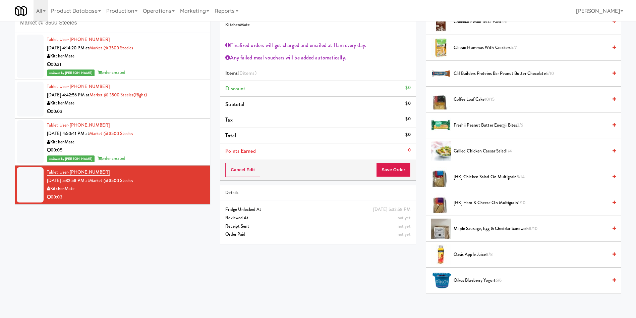
click at [470, 179] on span "[HK] Chicken Salad on Multigrain 5/14" at bounding box center [531, 177] width 154 height 8
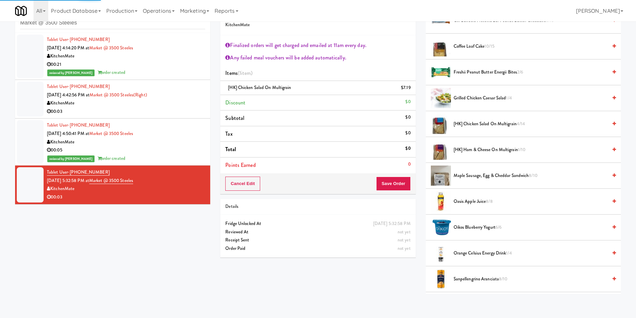
scroll to position [302, 0]
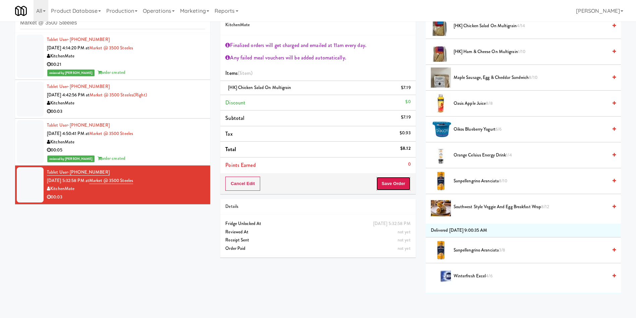
click at [393, 187] on button "Save Order" at bounding box center [393, 183] width 34 height 14
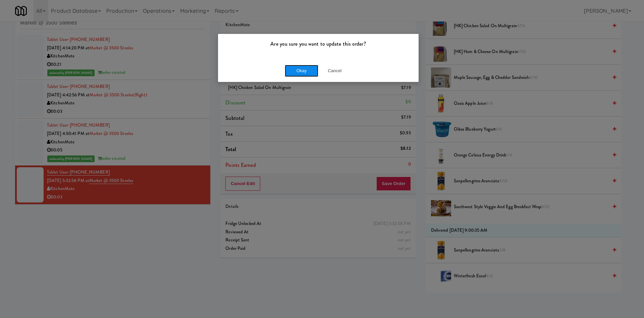
click at [303, 73] on button "Okay" at bounding box center [302, 71] width 34 height 12
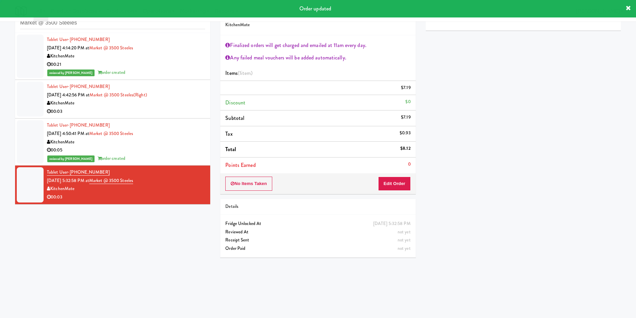
scroll to position [0, 0]
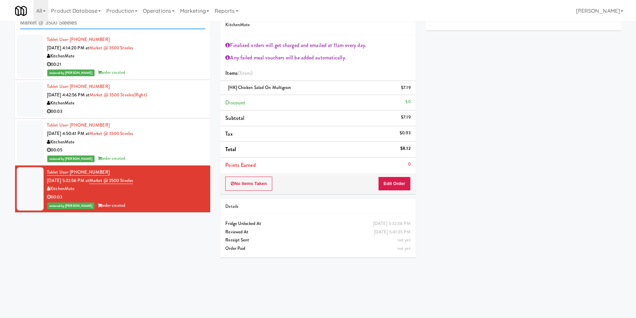
paste input "Sentral Pantry"
drag, startPoint x: 109, startPoint y: 22, endPoint x: 0, endPoint y: 8, distance: 110.2
click at [0, 8] on body "Are you sure you want to update this order? Okay Cancel Okay Are you sure you w…" at bounding box center [318, 159] width 636 height 318
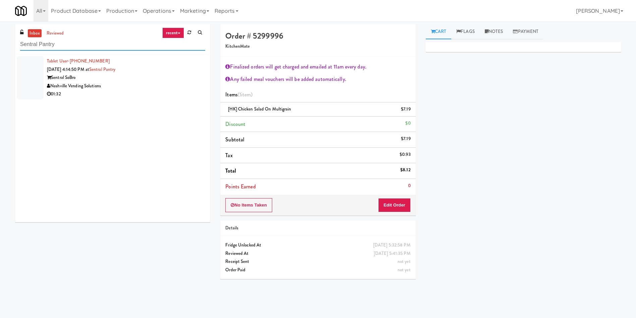
type input "Sentral Pantry"
click at [26, 77] on div at bounding box center [30, 77] width 27 height 43
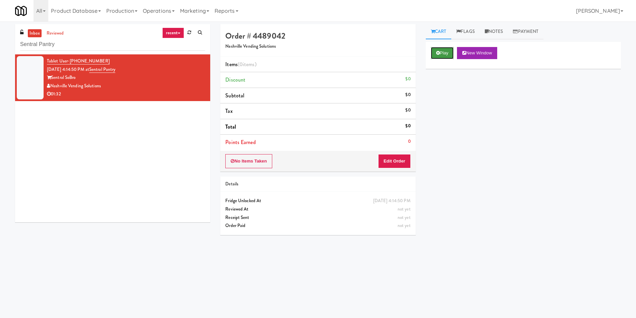
click at [449, 50] on button "Play" at bounding box center [442, 53] width 23 height 12
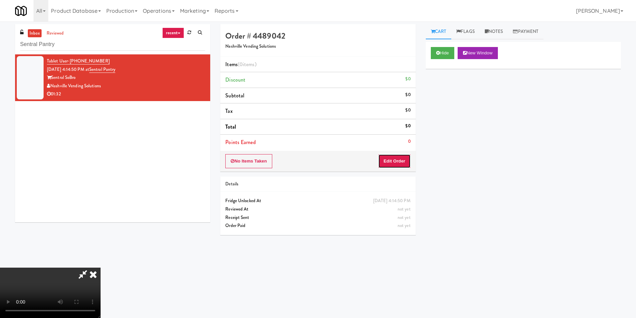
click at [402, 159] on button "Edit Order" at bounding box center [394, 161] width 33 height 14
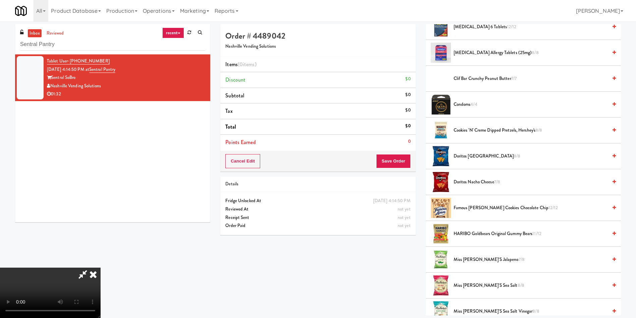
scroll to position [48, 0]
click at [101, 267] on video at bounding box center [50, 292] width 101 height 50
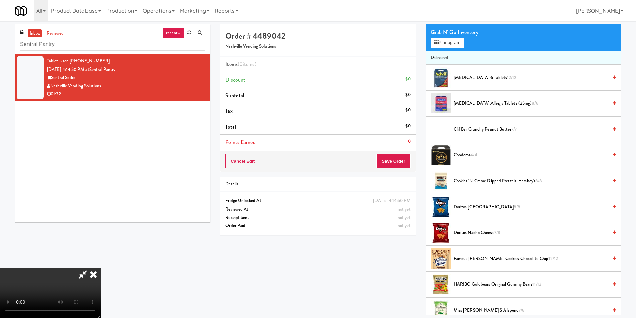
scroll to position [0, 0]
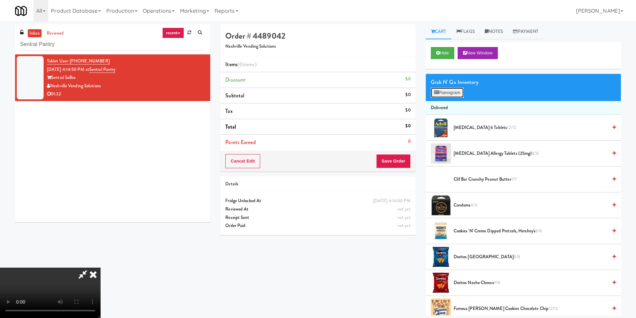
click at [453, 96] on button "Planogram" at bounding box center [447, 93] width 33 height 10
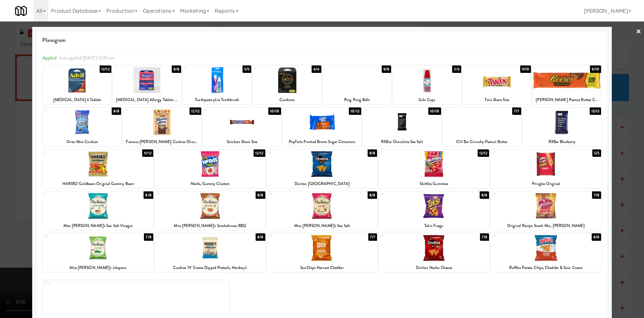
click at [121, 212] on div at bounding box center [98, 206] width 110 height 26
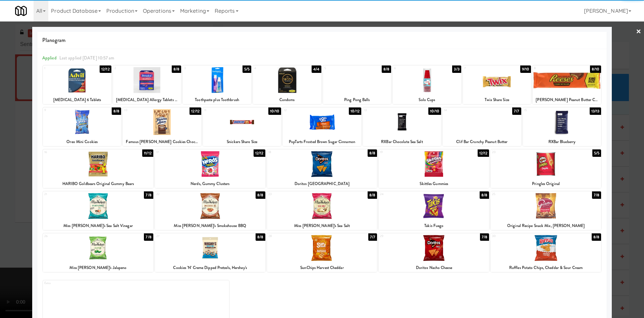
click at [16, 138] on div at bounding box center [322, 159] width 644 height 318
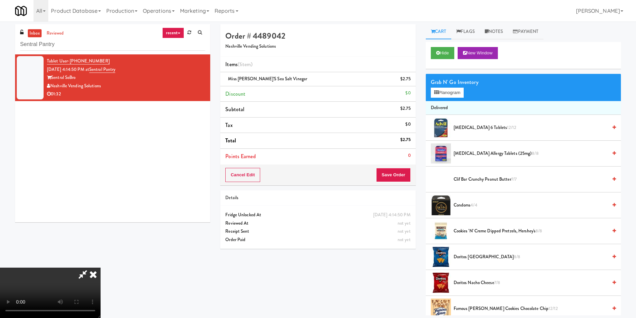
click at [101, 267] on video at bounding box center [50, 292] width 101 height 50
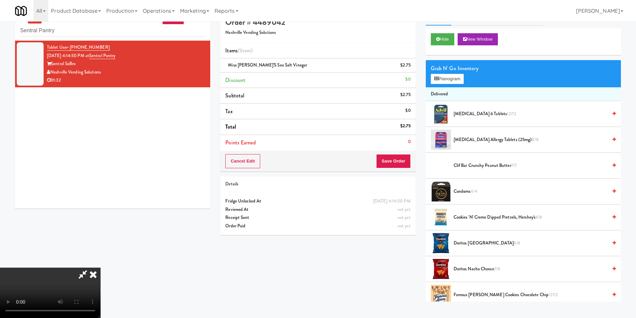
scroll to position [21, 0]
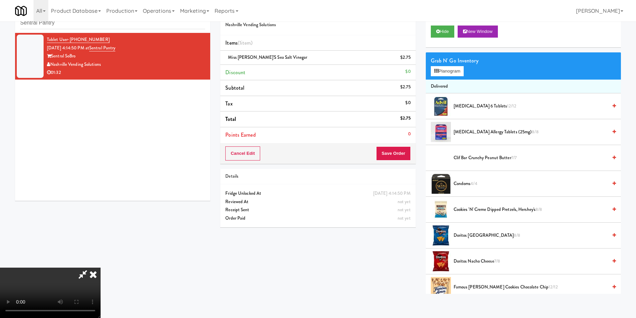
click at [101, 267] on video at bounding box center [50, 292] width 101 height 50
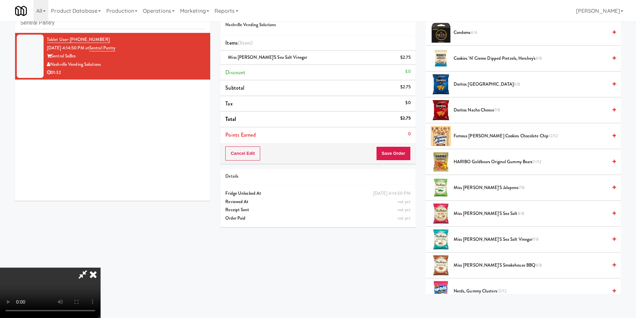
scroll to position [201, 0]
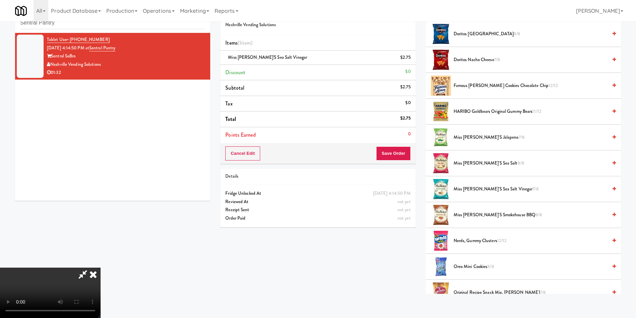
click at [468, 241] on span "Nerds, Gummy Clusters 12/12" at bounding box center [531, 240] width 154 height 8
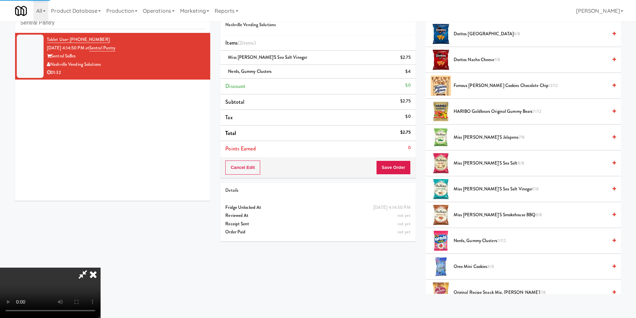
scroll to position [99, 0]
click at [397, 165] on button "Save Order" at bounding box center [393, 167] width 34 height 14
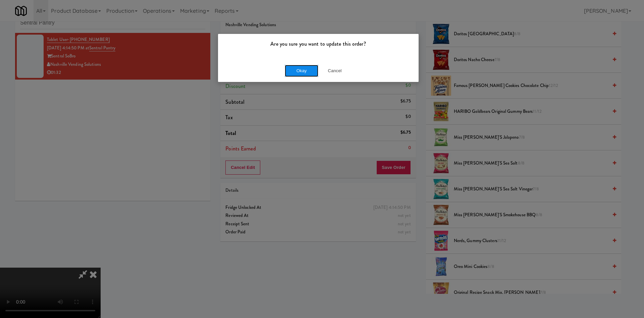
click at [300, 75] on button "Okay" at bounding box center [302, 71] width 34 height 12
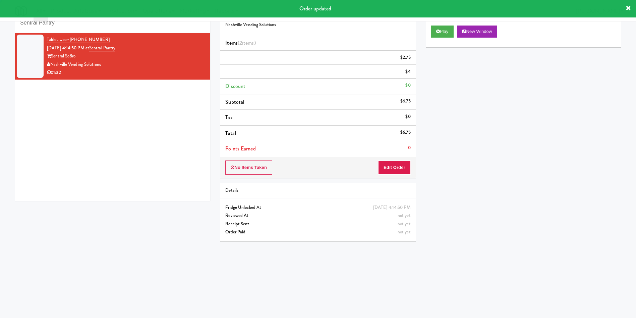
scroll to position [0, 0]
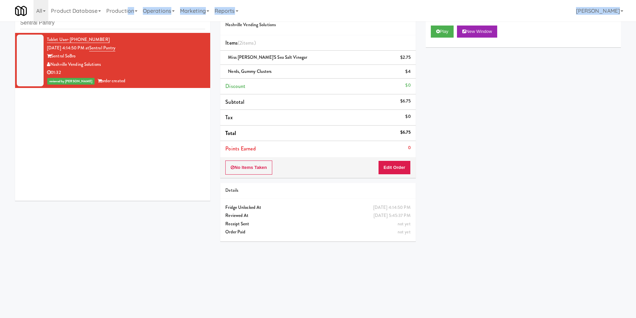
drag, startPoint x: 130, startPoint y: 18, endPoint x: 0, endPoint y: 20, distance: 129.8
click at [0, 20] on div "Toggle navigation All 325 Vending [URL][DOMAIN_NAME] 901 Smrt Mrkt [URL][DOMAIN…" at bounding box center [318, 10] width 636 height 21
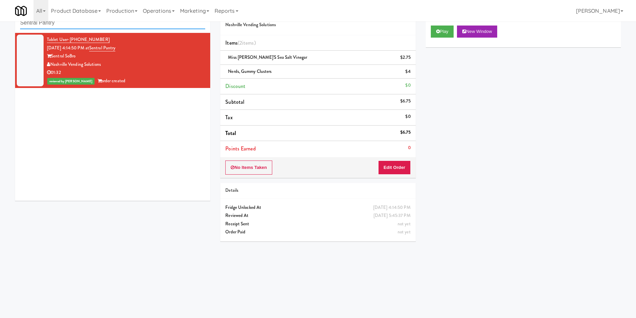
paste input "CFX-Fridge"
drag, startPoint x: 60, startPoint y: 25, endPoint x: 146, endPoint y: 3, distance: 88.4
click at [0, 26] on div "inbox reviewed recent all unclear take inventory issue suspicious failed recent…" at bounding box center [318, 137] width 636 height 269
type input "CFX-Fridge"
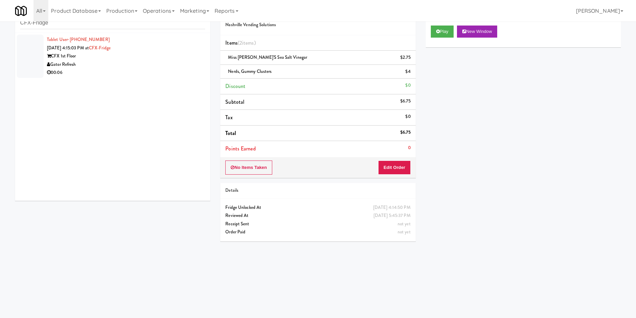
click at [26, 55] on div at bounding box center [30, 56] width 27 height 43
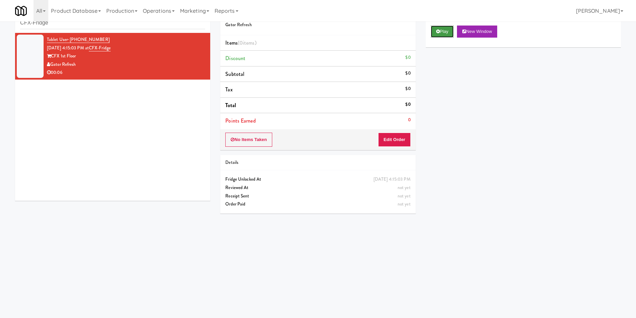
click at [447, 29] on button "Play" at bounding box center [442, 31] width 23 height 12
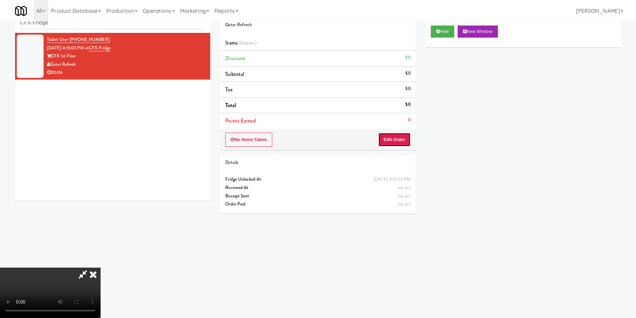
click at [391, 135] on button "Edit Order" at bounding box center [394, 139] width 33 height 14
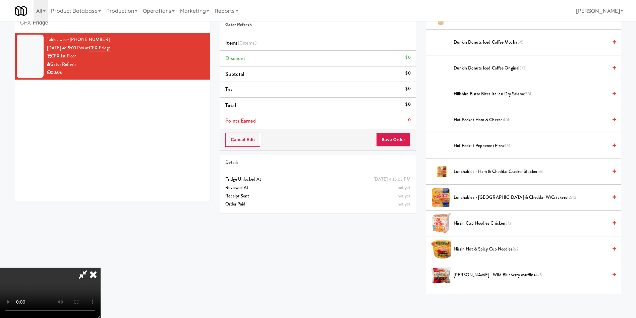
scroll to position [101, 0]
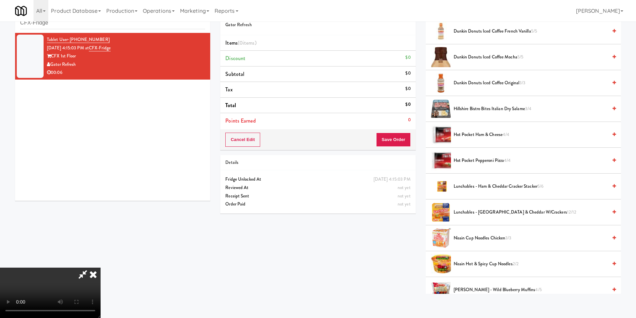
click at [101, 267] on video at bounding box center [50, 292] width 101 height 50
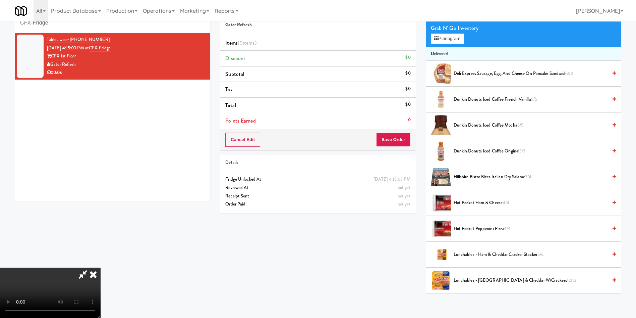
scroll to position [0, 0]
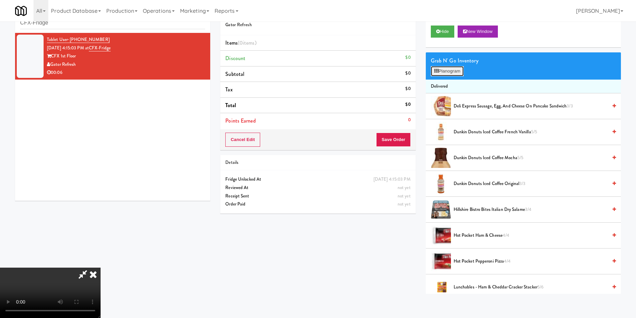
click at [454, 70] on button "Planogram" at bounding box center [447, 71] width 33 height 10
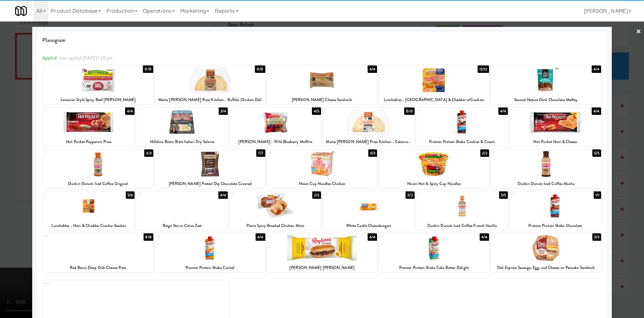
click at [544, 252] on div at bounding box center [546, 248] width 110 height 26
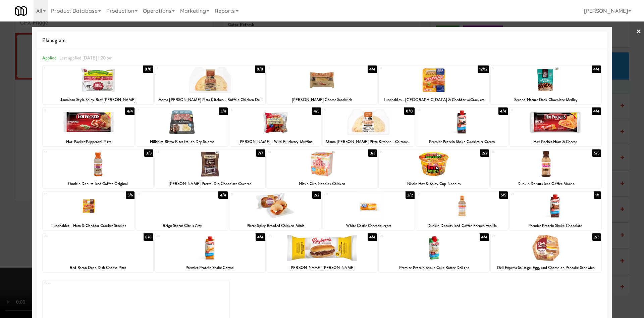
click at [13, 203] on div at bounding box center [322, 159] width 644 height 318
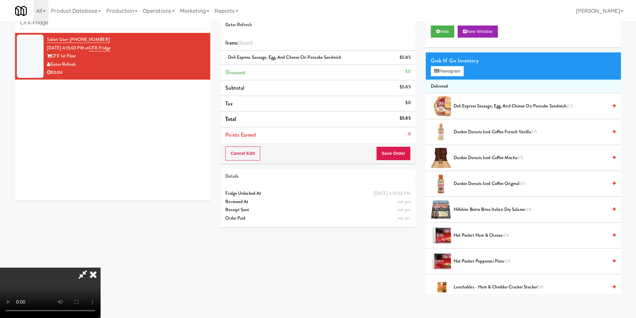
click at [87, 267] on video at bounding box center [50, 292] width 101 height 50
click at [402, 153] on button "Save Order" at bounding box center [393, 153] width 34 height 14
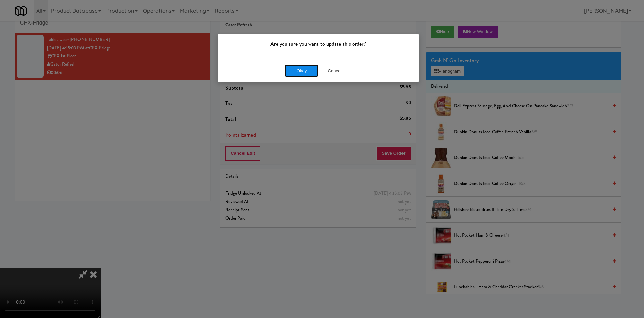
click at [297, 68] on button "Okay" at bounding box center [302, 71] width 34 height 12
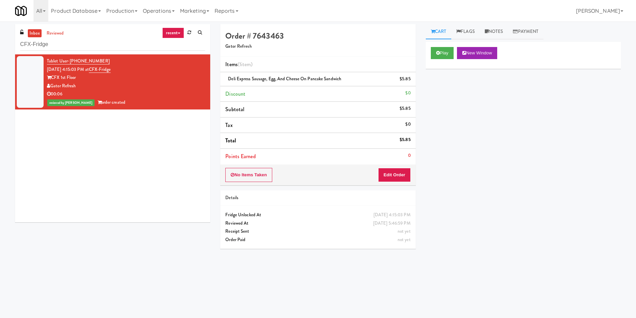
click at [105, 173] on div "Tablet User · (646) 842-6530 [DATE] 4:15:03 PM at CFX-Fridge CFX 1st Floor Gato…" at bounding box center [112, 138] width 195 height 168
drag, startPoint x: 101, startPoint y: 45, endPoint x: 0, endPoint y: 45, distance: 101.0
click at [0, 45] on div "inbox reviewed recent all unclear take inventory issue suspicious failed recent…" at bounding box center [318, 158] width 636 height 269
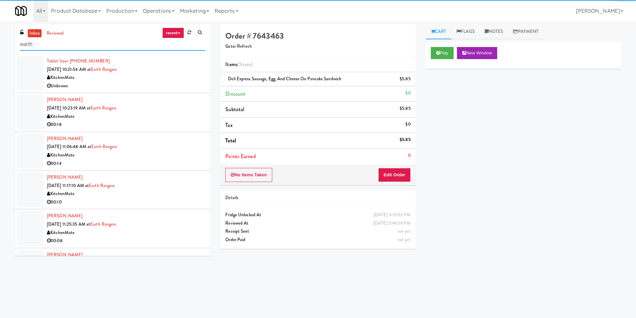
type input "earth"
click at [26, 72] on div at bounding box center [30, 73] width 27 height 35
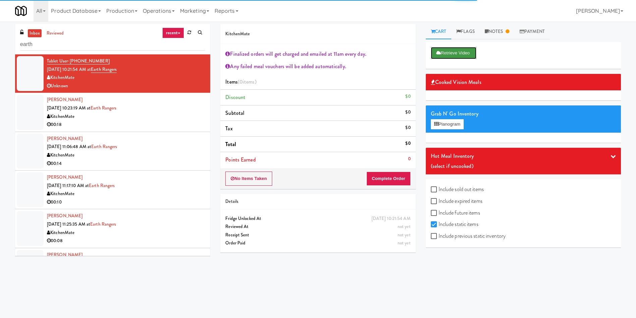
click at [443, 55] on button "Retrieve Video" at bounding box center [454, 53] width 46 height 12
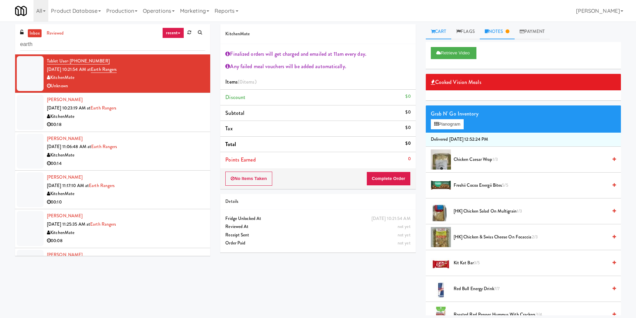
click at [500, 35] on link "Notes" at bounding box center [497, 31] width 35 height 15
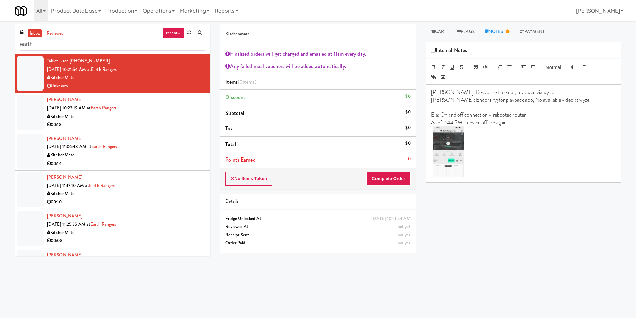
click at [515, 168] on p at bounding box center [523, 152] width 184 height 52
click at [515, 175] on p at bounding box center [523, 152] width 184 height 52
click at [517, 179] on div "[PERSON_NAME]: Response time out, reviewed via wyze [PERSON_NAME]: Endorsing fo…" at bounding box center [523, 134] width 195 height 98
click at [518, 177] on p at bounding box center [523, 152] width 184 height 52
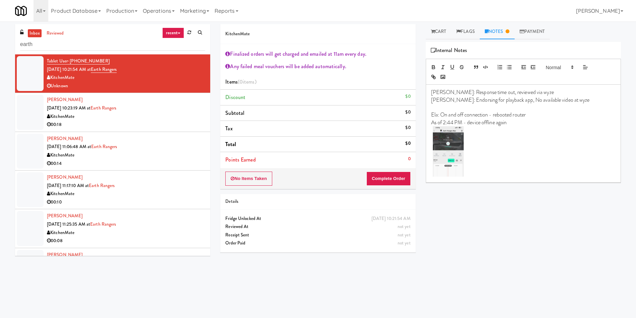
click at [518, 224] on div "Retrieve Video Cooked Vision Meals Grab N' Go Inventory Planogram Delivered [DA…" at bounding box center [523, 168] width 195 height 252
click at [39, 115] on div at bounding box center [30, 112] width 27 height 35
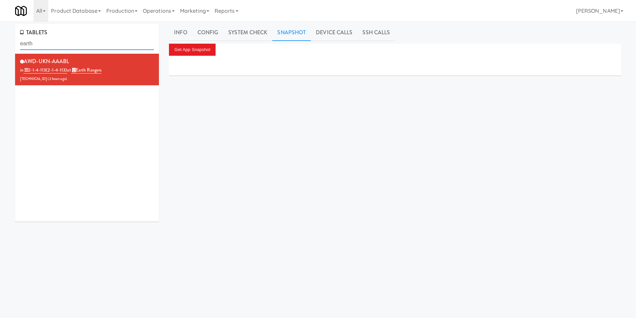
drag, startPoint x: 50, startPoint y: 46, endPoint x: 0, endPoint y: 37, distance: 50.5
click at [0, 37] on div "TABLETS earth AWD-UKN-AAABL in 2-1-4-113 (2-1-4-113) at Earth Rangers [TECHNICA…" at bounding box center [318, 159] width 636 height 271
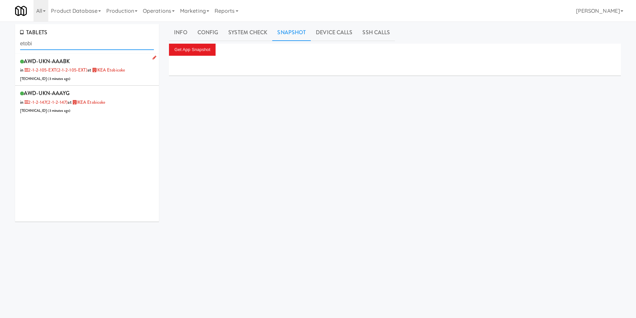
type input "etobi"
click at [121, 79] on div "AWD-UKN-AAABK in 2-1-2-105-EXT (2-1-2-105-EXT) at IKEA Etobicoke 206.0.69.40 ( …" at bounding box center [87, 69] width 134 height 26
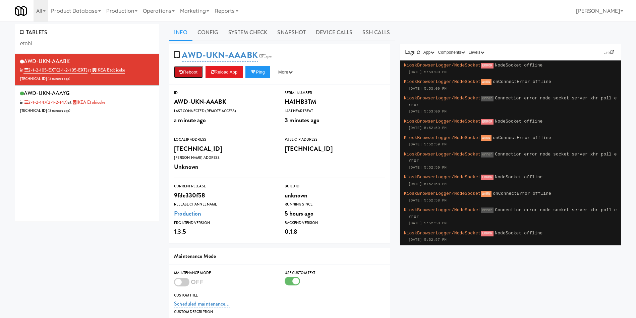
click at [195, 68] on button "Reboot" at bounding box center [188, 72] width 29 height 12
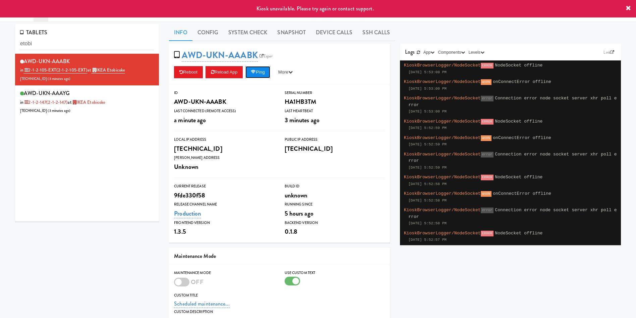
click at [265, 72] on button "Ping" at bounding box center [258, 72] width 25 height 12
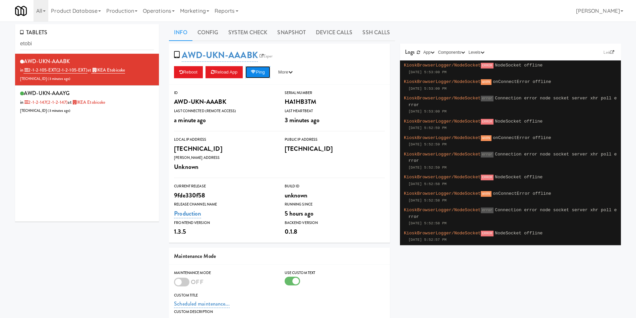
click at [260, 73] on button "Ping" at bounding box center [258, 72] width 25 height 12
click at [117, 121] on div "AWD-UKN-AAABK in 2-1-2-105-EXT (2-1-2-105-EXT) at IKEA Etobicoke 206.0.69.40 ( …" at bounding box center [87, 138] width 144 height 168
click at [115, 101] on div "AWD-UKN-AAAYG in 2-1-2-147 (2-1-2-147) at IKEA Etobicoke 206.0.69.40 ( 18 minut…" at bounding box center [87, 101] width 134 height 26
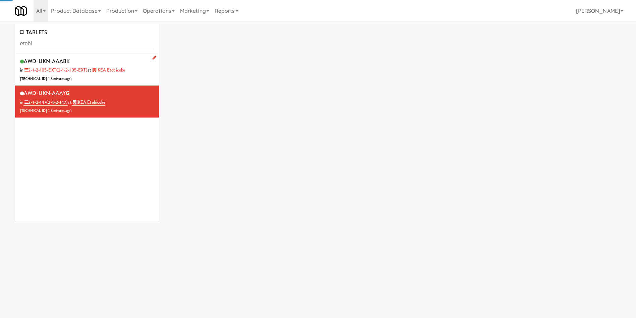
click at [133, 77] on div "AWD-UKN-AAABK in 2-1-2-105-EXT (2-1-2-105-EXT) at IKEA Etobicoke 206.0.69.40 ( …" at bounding box center [87, 69] width 134 height 26
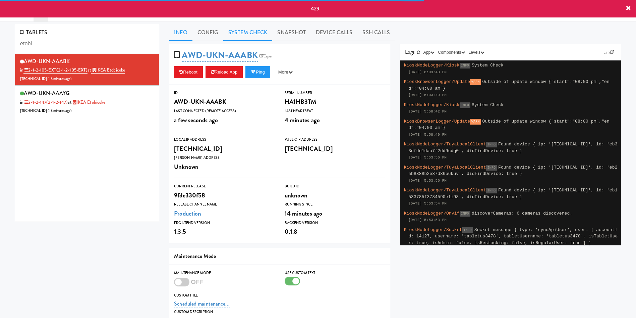
click at [258, 37] on link "System Check" at bounding box center [247, 32] width 49 height 17
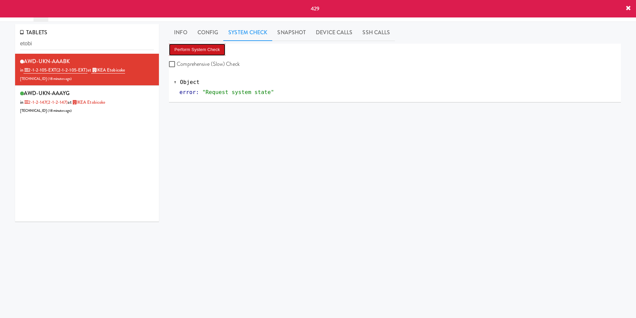
click at [215, 46] on button "Perform System Check" at bounding box center [197, 50] width 56 height 12
